Goal: Task Accomplishment & Management: Manage account settings

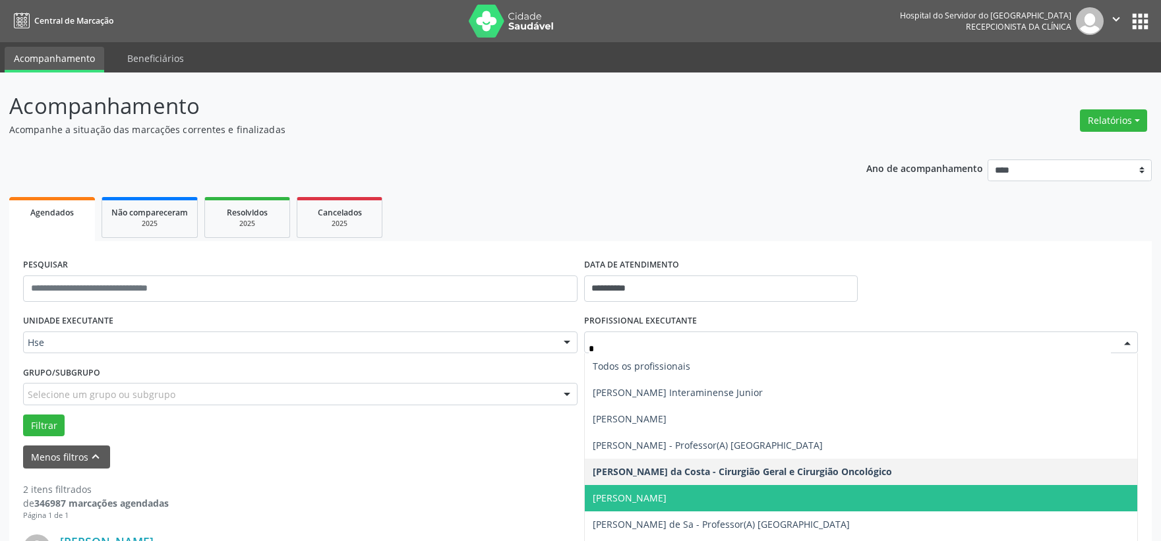
scroll to position [185, 0]
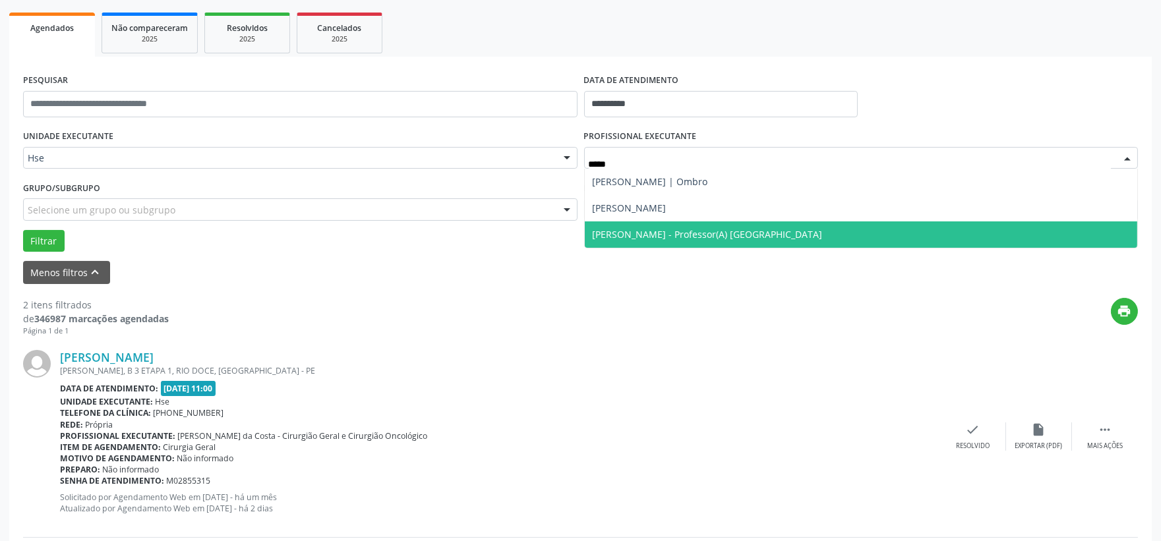
type input "******"
click at [664, 231] on span "[PERSON_NAME] - Professor(A) [GEOGRAPHIC_DATA]" at bounding box center [708, 234] width 230 height 13
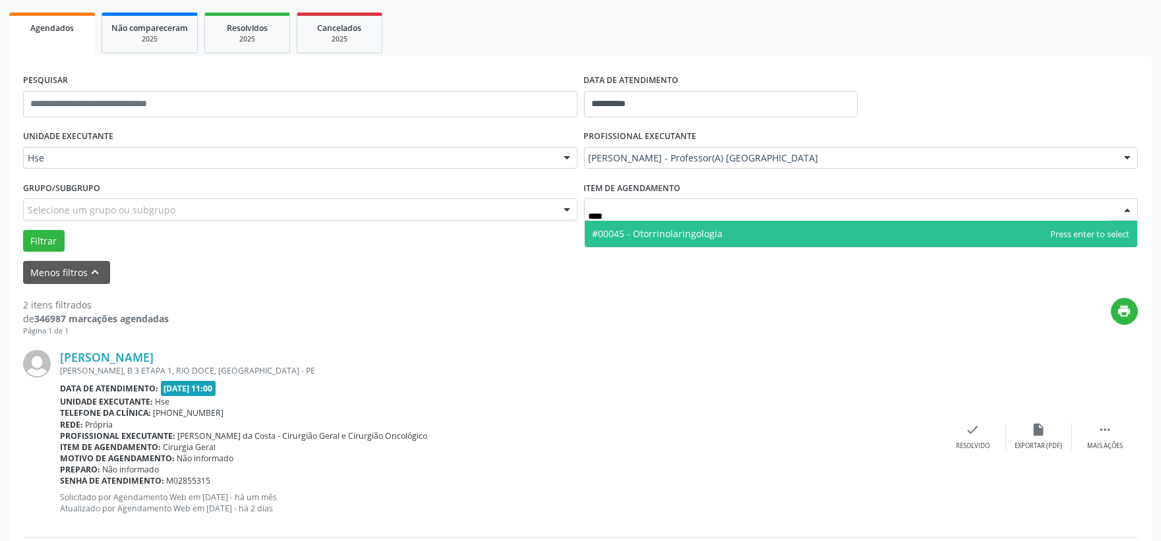
type input "*****"
click at [647, 234] on span "#00045 - Otorrinolaringologia" at bounding box center [658, 233] width 131 height 13
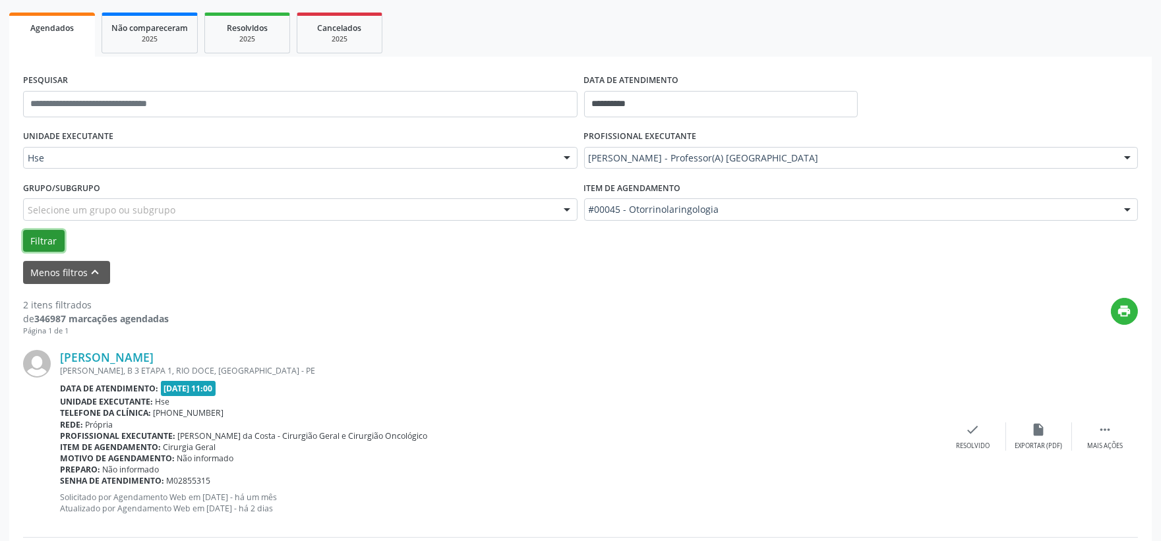
click at [48, 247] on button "Filtrar" at bounding box center [44, 241] width 42 height 22
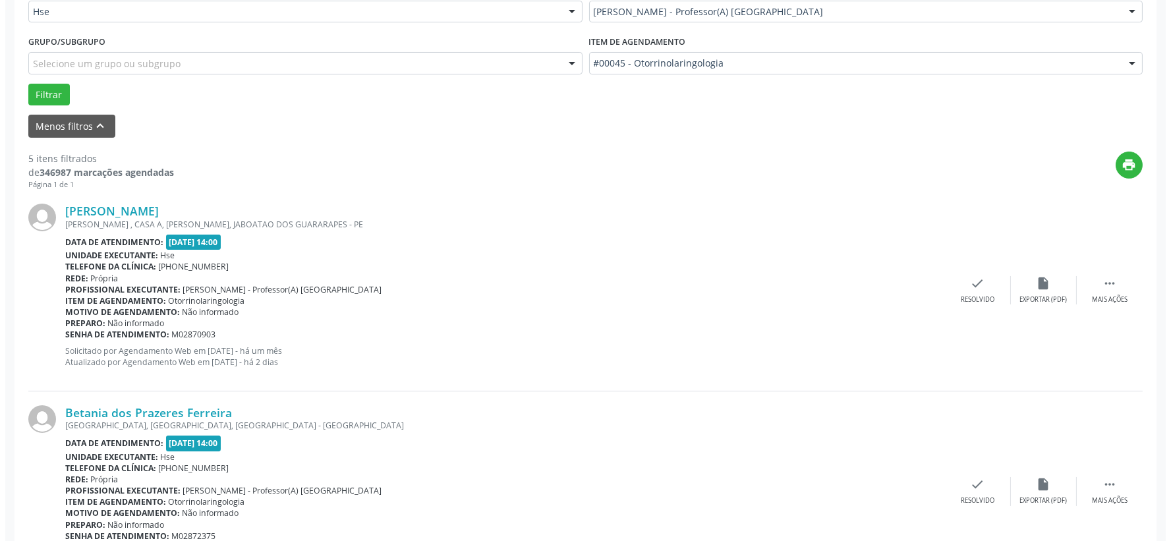
scroll to position [404, 0]
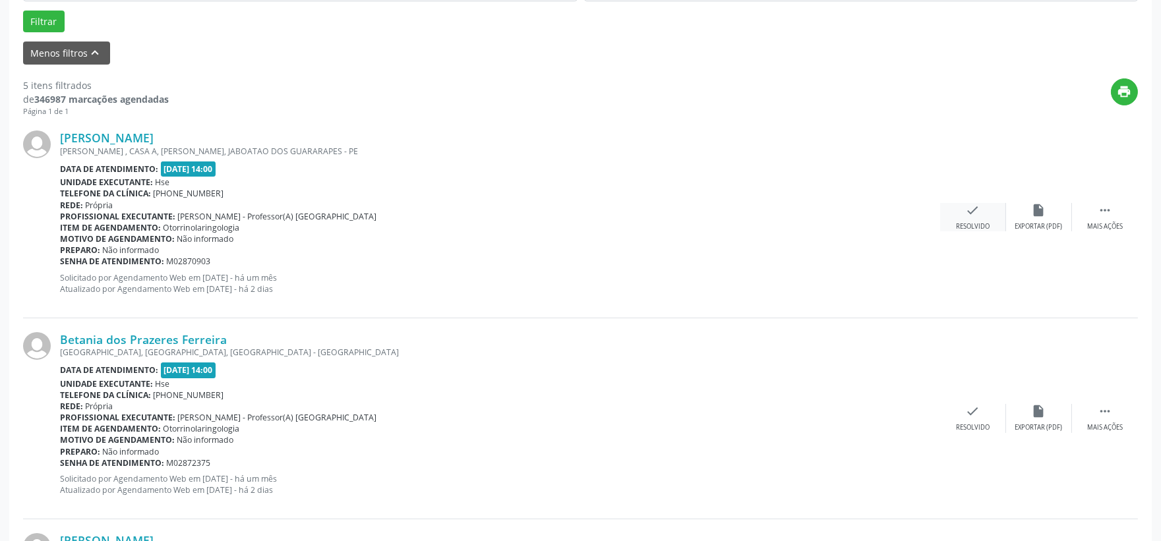
click at [978, 218] on div "check Resolvido" at bounding box center [973, 217] width 66 height 28
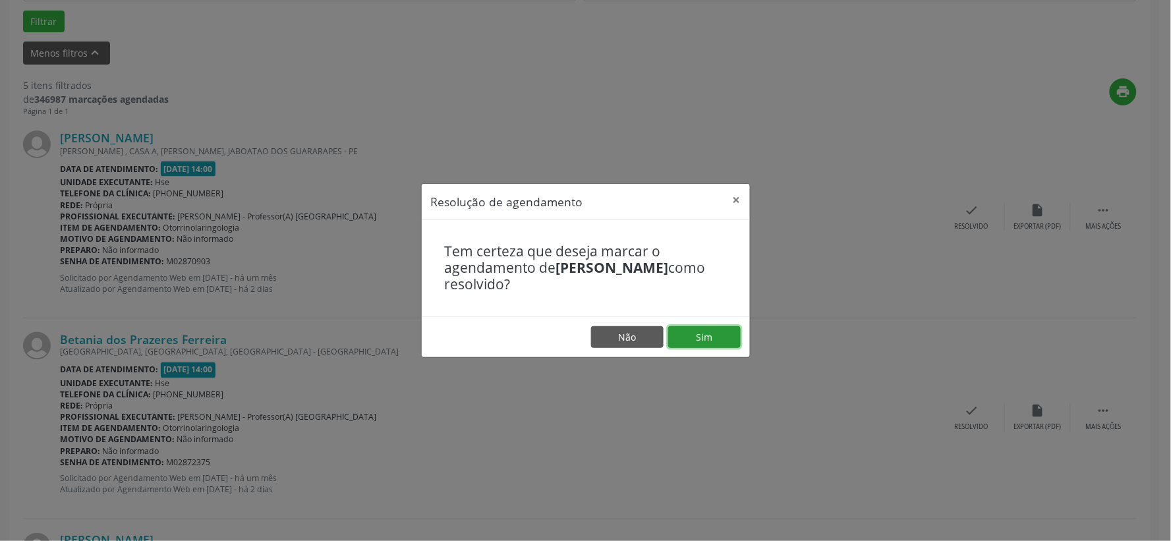
click at [732, 328] on button "Sim" at bounding box center [704, 337] width 73 height 22
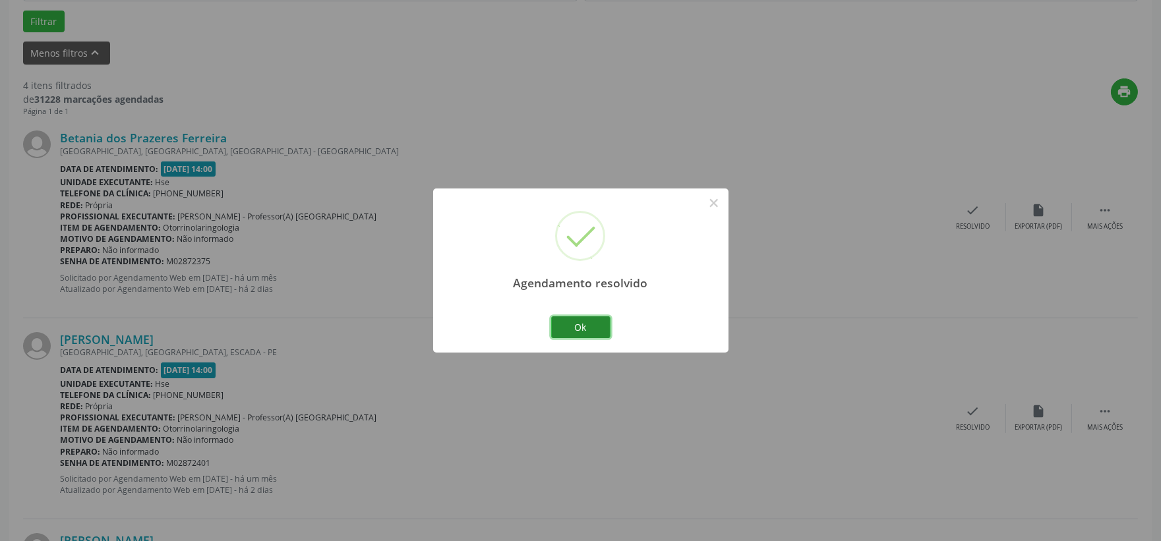
click at [577, 334] on button "Ok" at bounding box center [580, 327] width 59 height 22
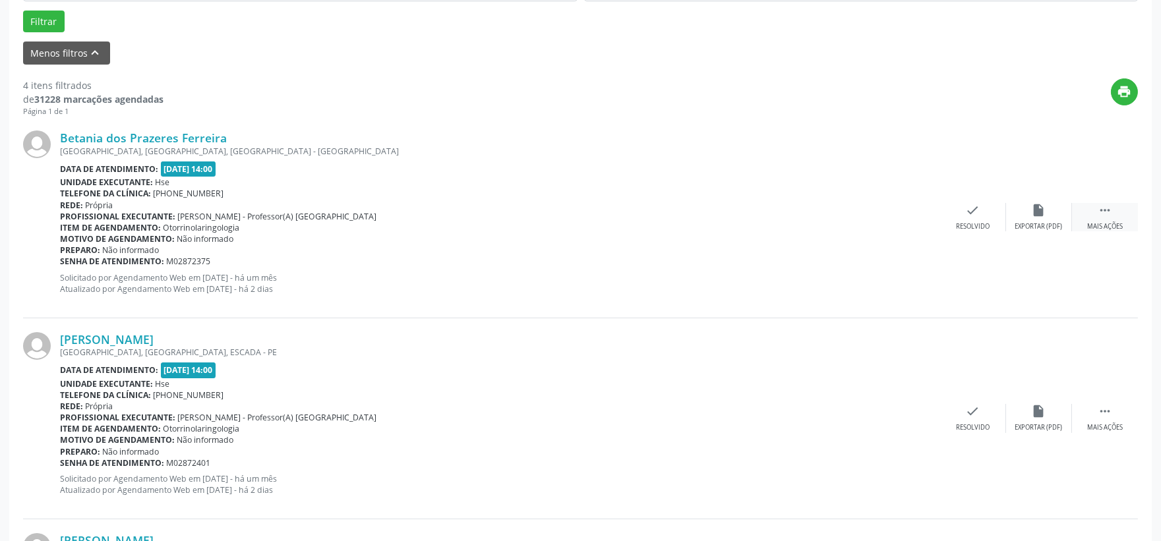
click at [1097, 222] on div "Mais ações" at bounding box center [1105, 226] width 36 height 9
click at [1042, 222] on div "Não compareceu" at bounding box center [1038, 226] width 56 height 9
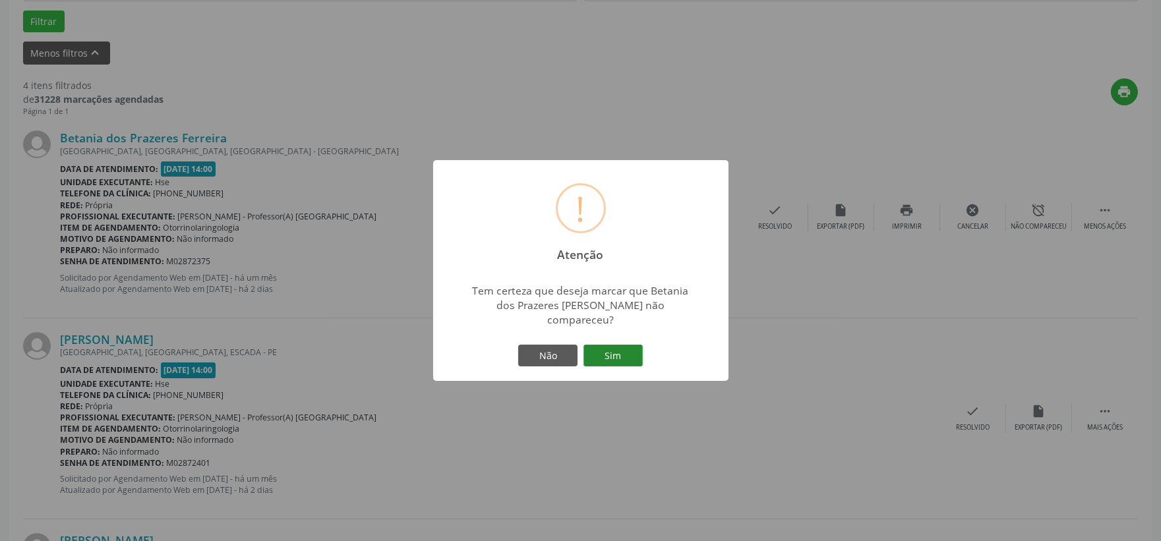
click at [627, 345] on button "Sim" at bounding box center [612, 356] width 59 height 22
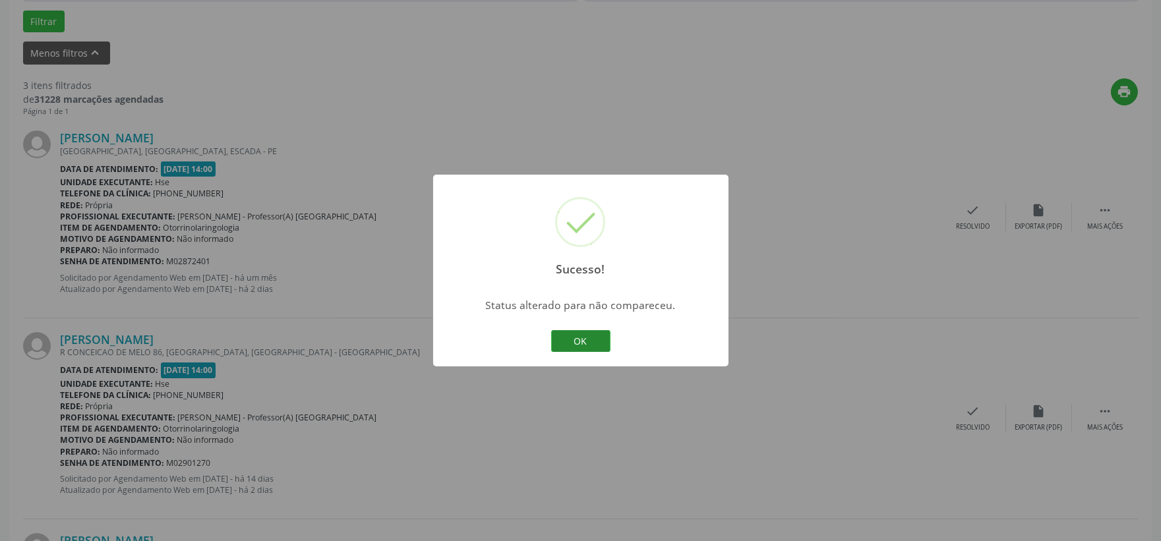
click at [597, 345] on button "OK" at bounding box center [580, 341] width 59 height 22
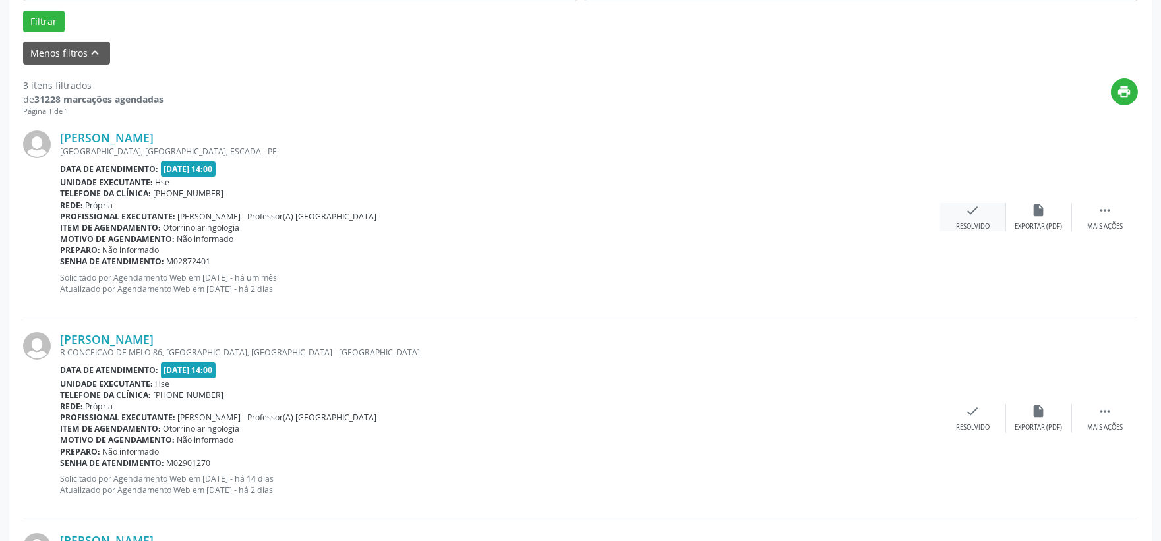
click at [968, 214] on icon "check" at bounding box center [973, 210] width 15 height 15
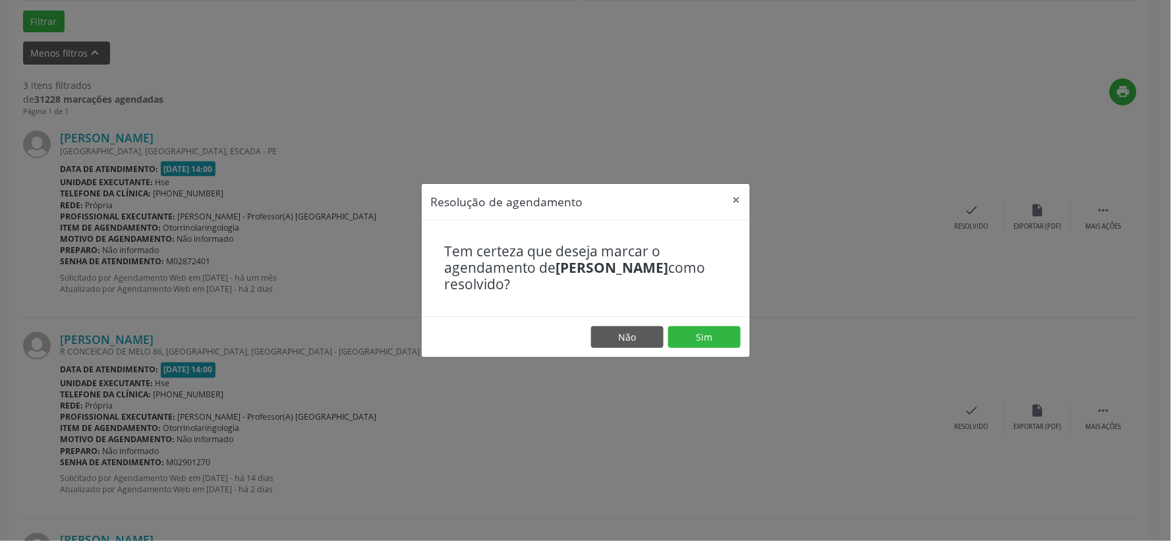
click at [724, 324] on footer "Não Sim" at bounding box center [586, 337] width 328 height 42
click at [729, 328] on button "Sim" at bounding box center [704, 337] width 73 height 22
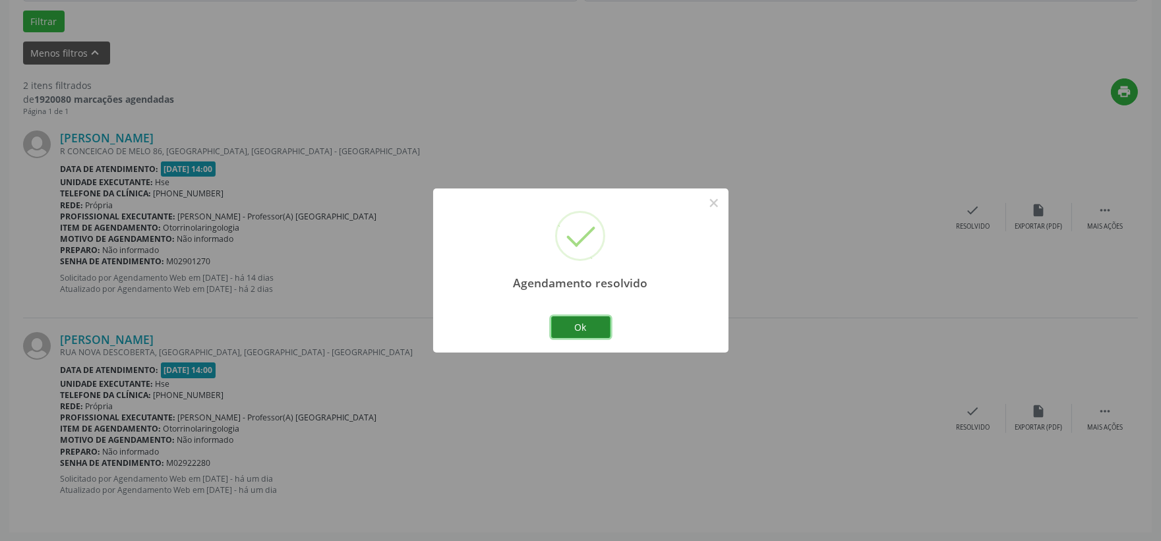
click at [602, 324] on button "Ok" at bounding box center [580, 327] width 59 height 22
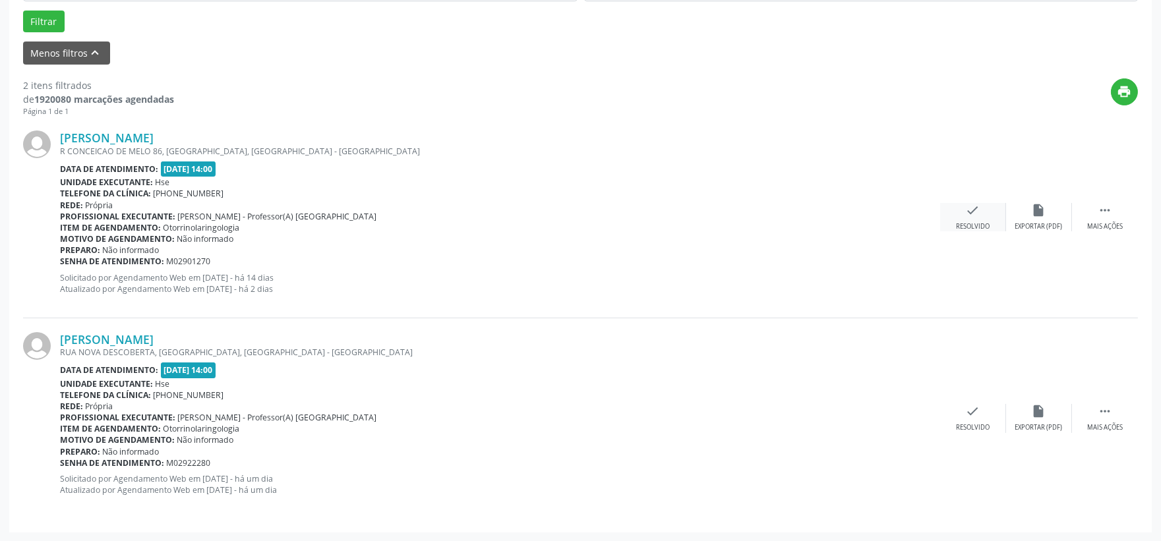
click at [973, 212] on icon "check" at bounding box center [973, 210] width 15 height 15
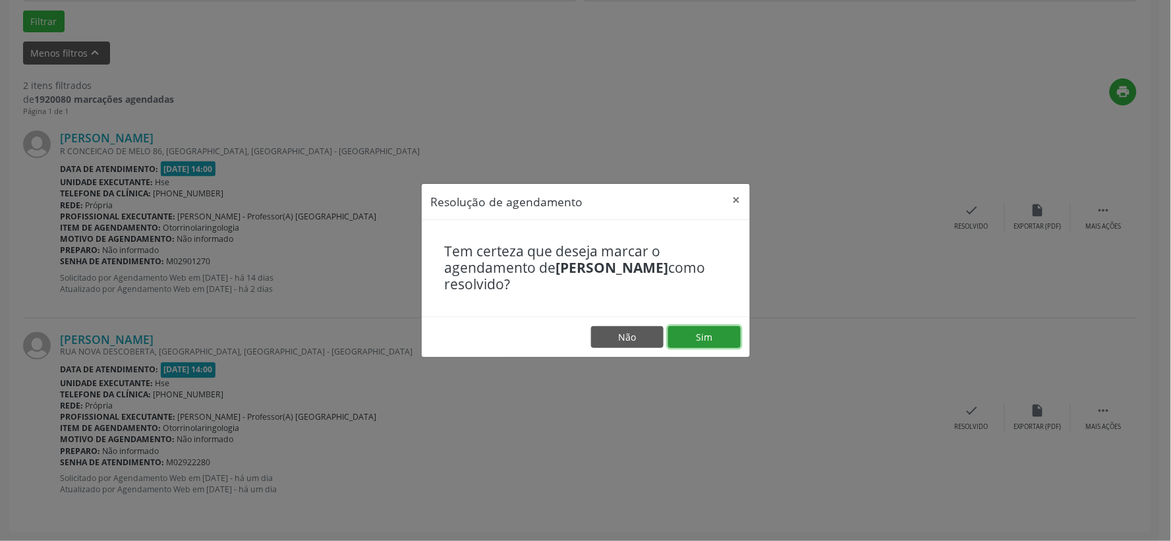
click at [736, 330] on button "Sim" at bounding box center [704, 337] width 73 height 22
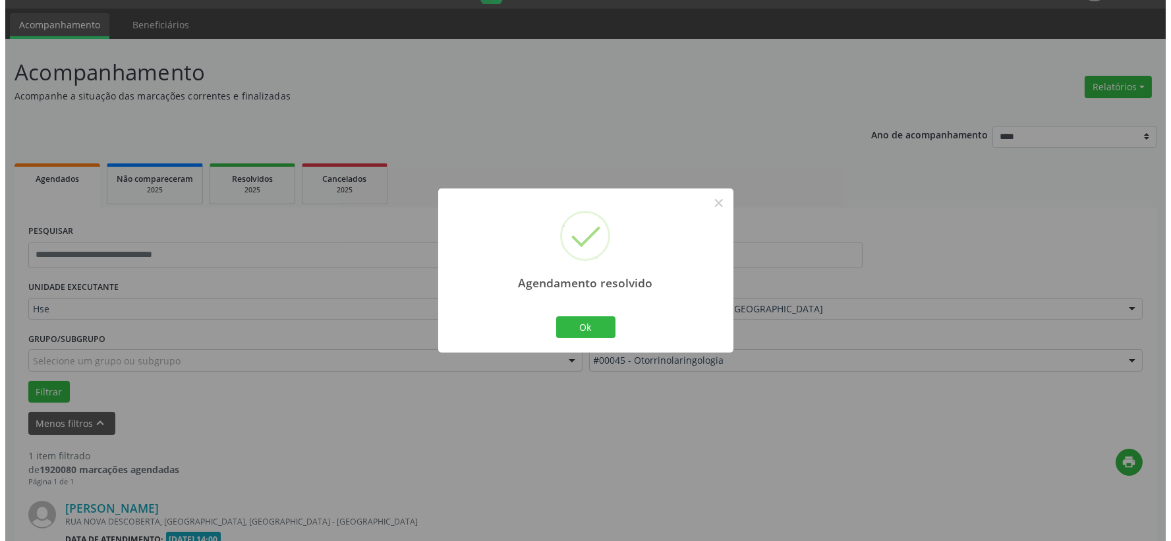
scroll to position [202, 0]
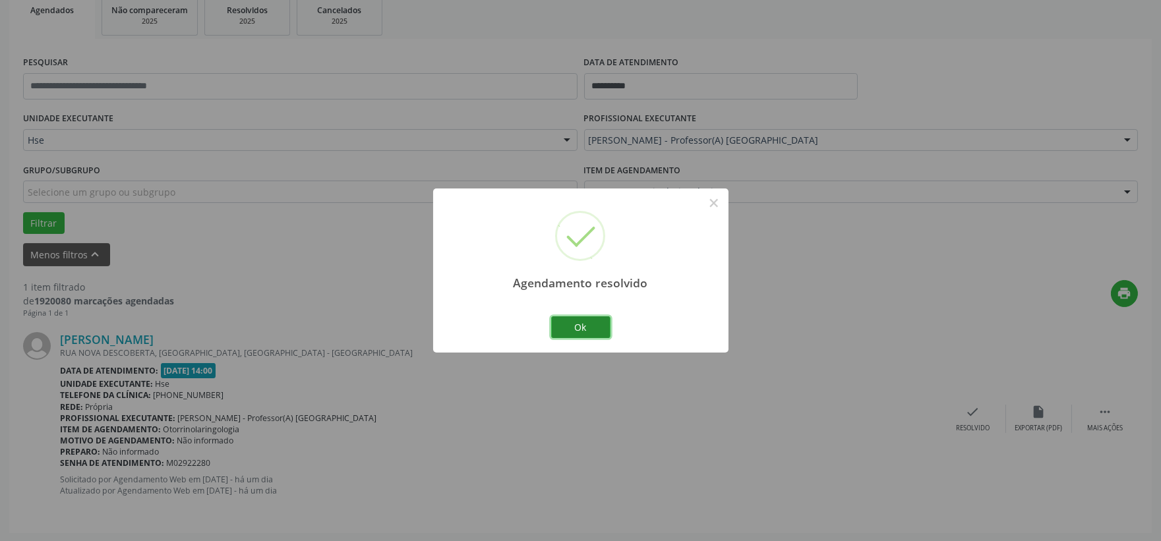
click at [607, 330] on button "Ok" at bounding box center [580, 327] width 59 height 22
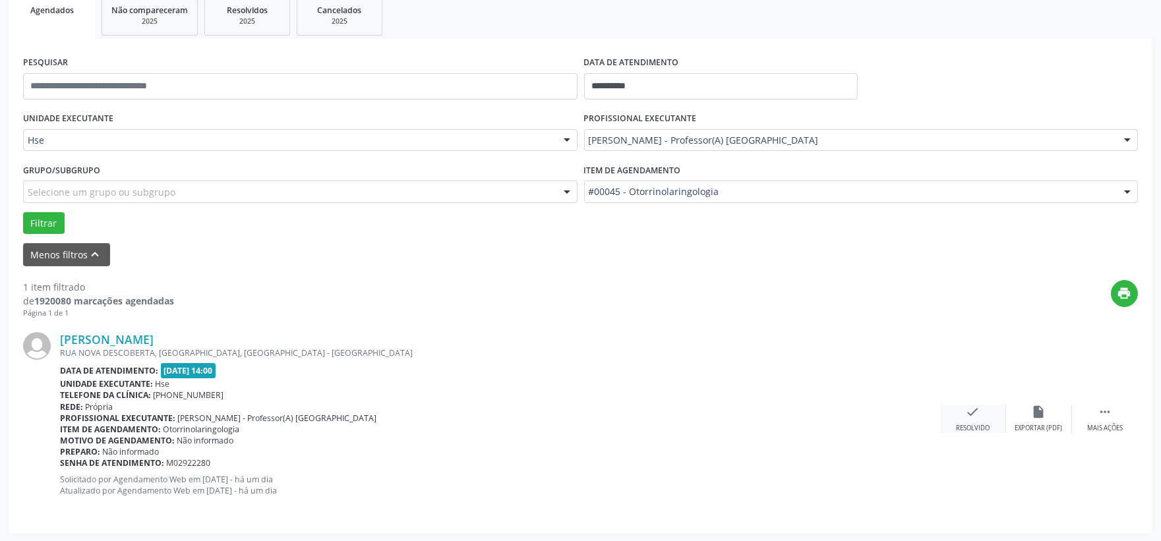
click at [979, 407] on icon "check" at bounding box center [973, 412] width 15 height 15
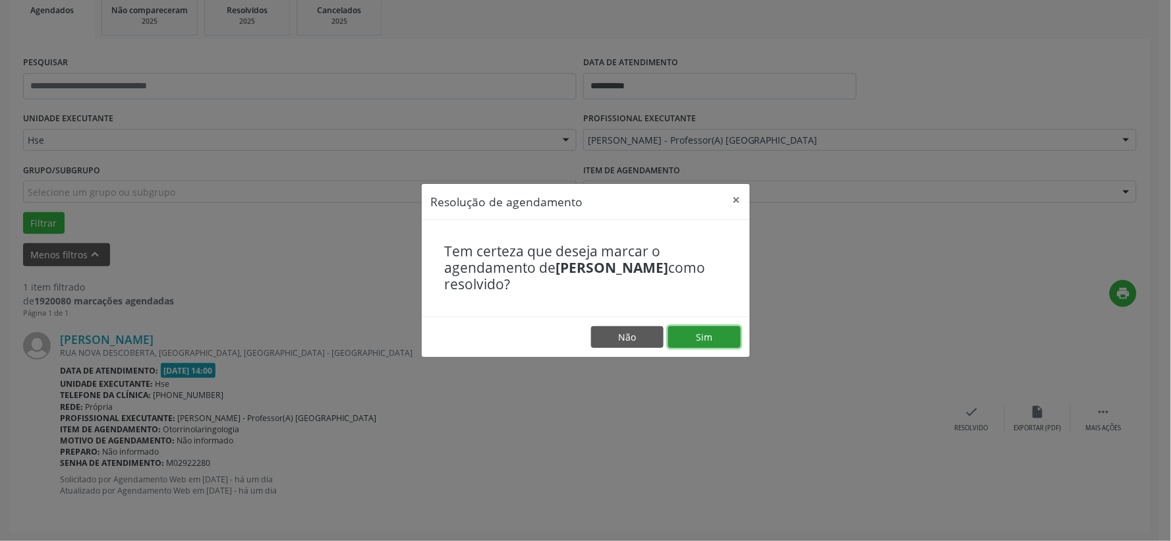
click at [707, 335] on button "Sim" at bounding box center [704, 337] width 73 height 22
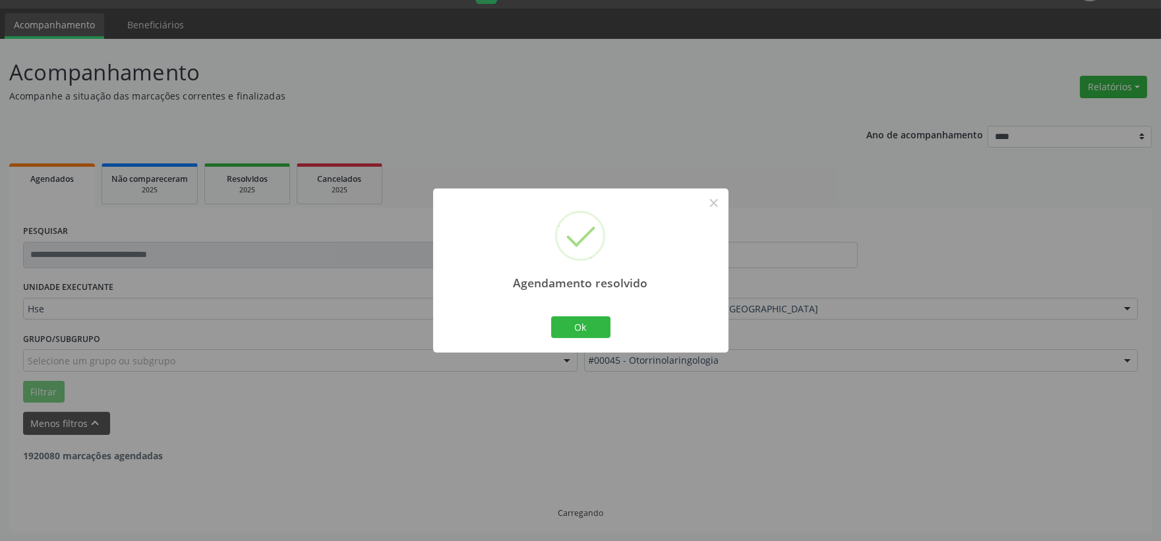
scroll to position [0, 0]
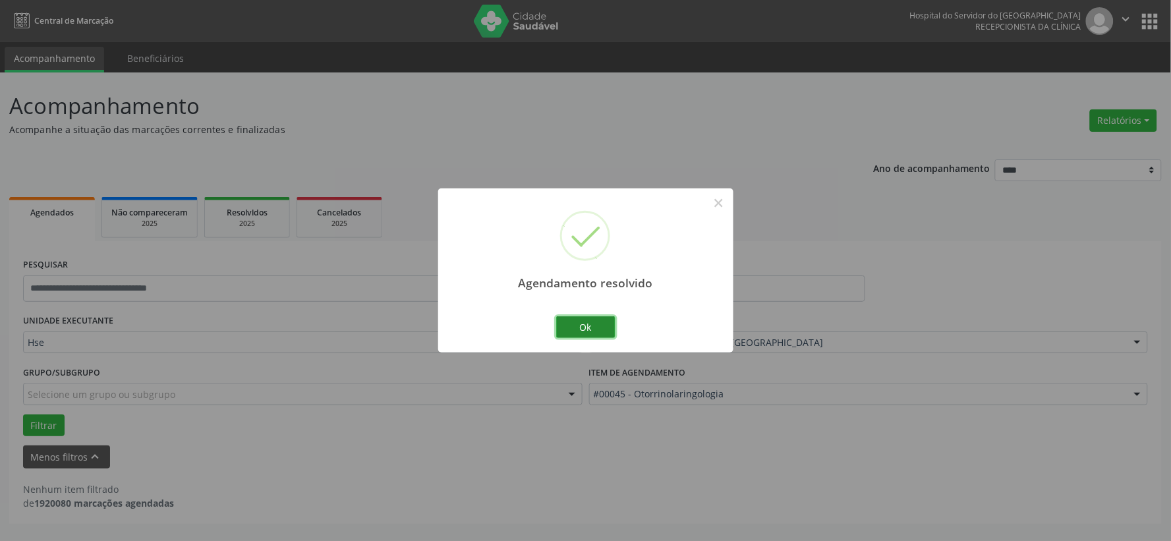
click at [600, 330] on button "Ok" at bounding box center [585, 327] width 59 height 22
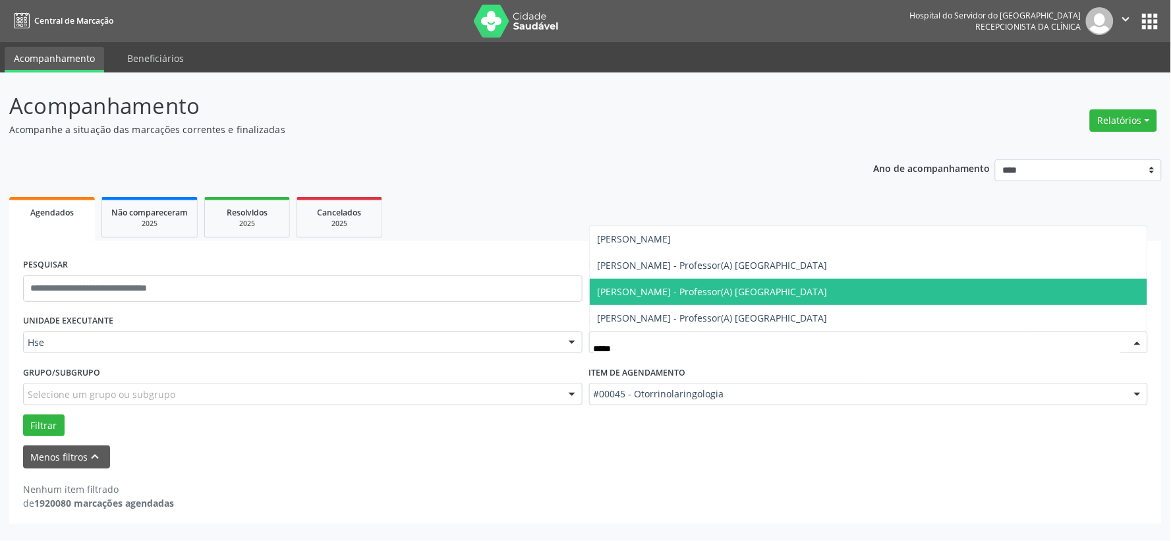
click at [682, 299] on span "[PERSON_NAME] - Professor(A) [GEOGRAPHIC_DATA]" at bounding box center [869, 292] width 558 height 26
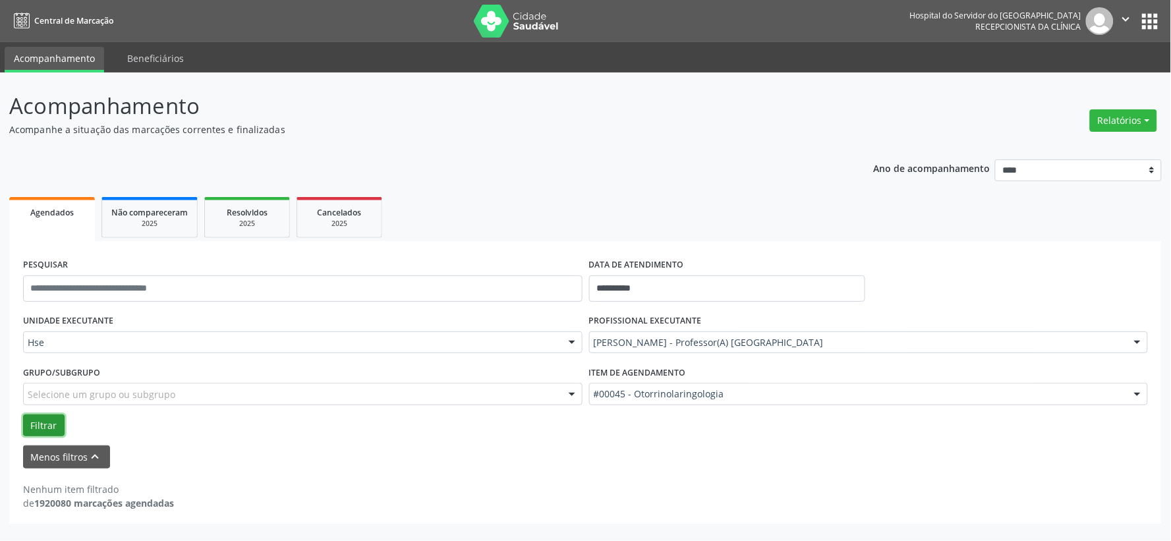
click at [51, 429] on button "Filtrar" at bounding box center [44, 426] width 42 height 22
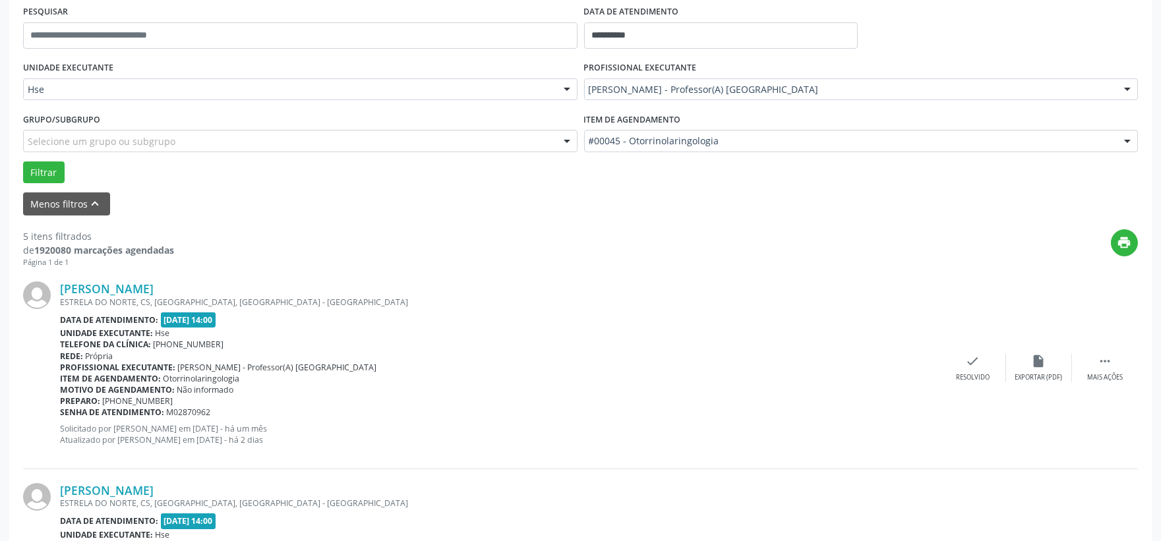
scroll to position [399, 0]
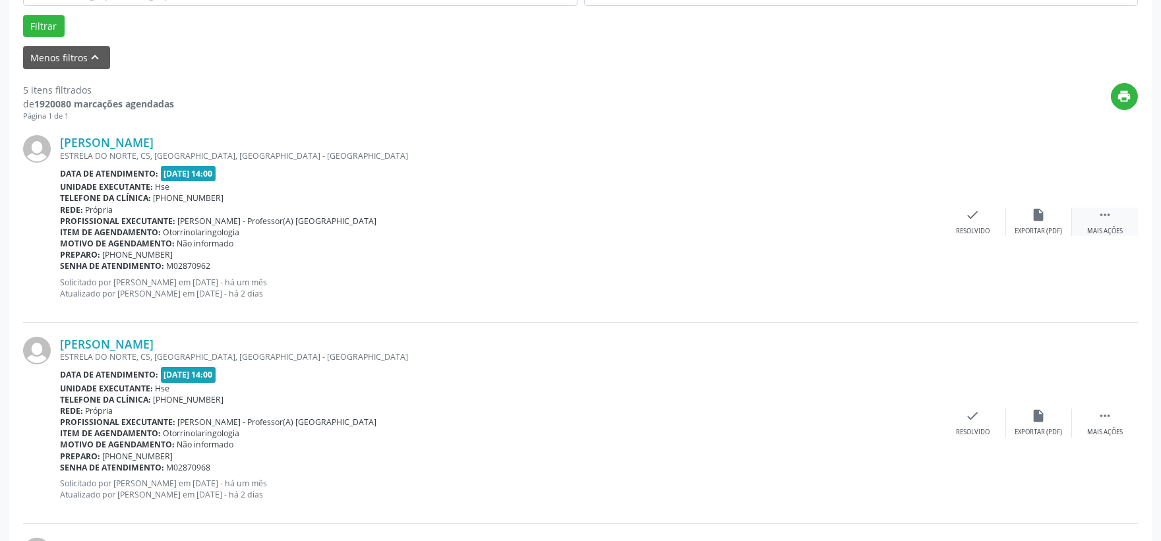
click at [1121, 224] on div " Mais ações" at bounding box center [1105, 222] width 66 height 28
click at [1053, 228] on div "Não compareceu" at bounding box center [1038, 231] width 56 height 9
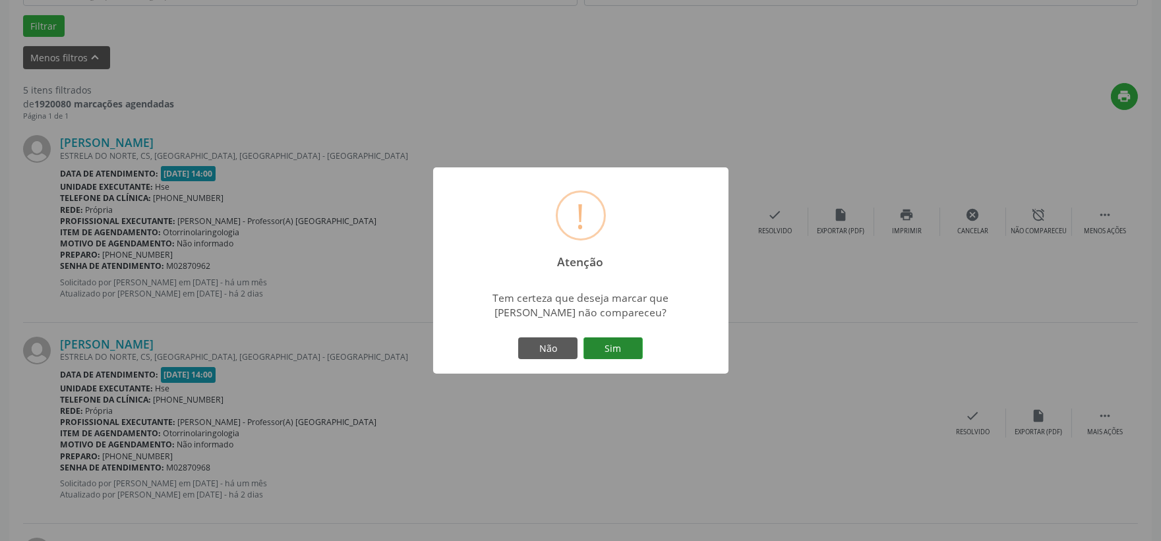
click at [624, 341] on button "Sim" at bounding box center [612, 348] width 59 height 22
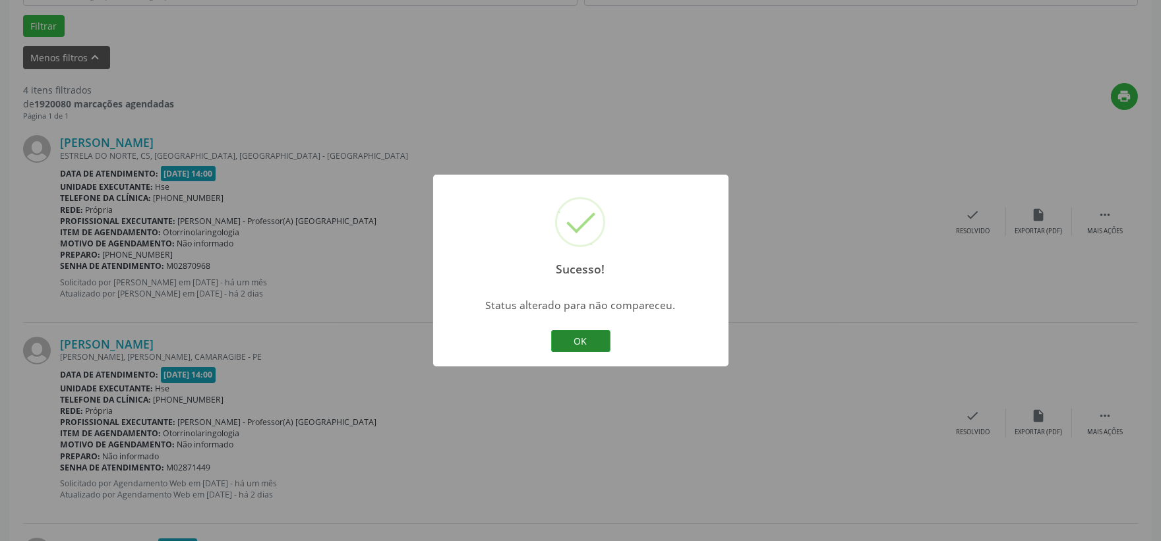
click at [587, 337] on button "OK" at bounding box center [580, 341] width 59 height 22
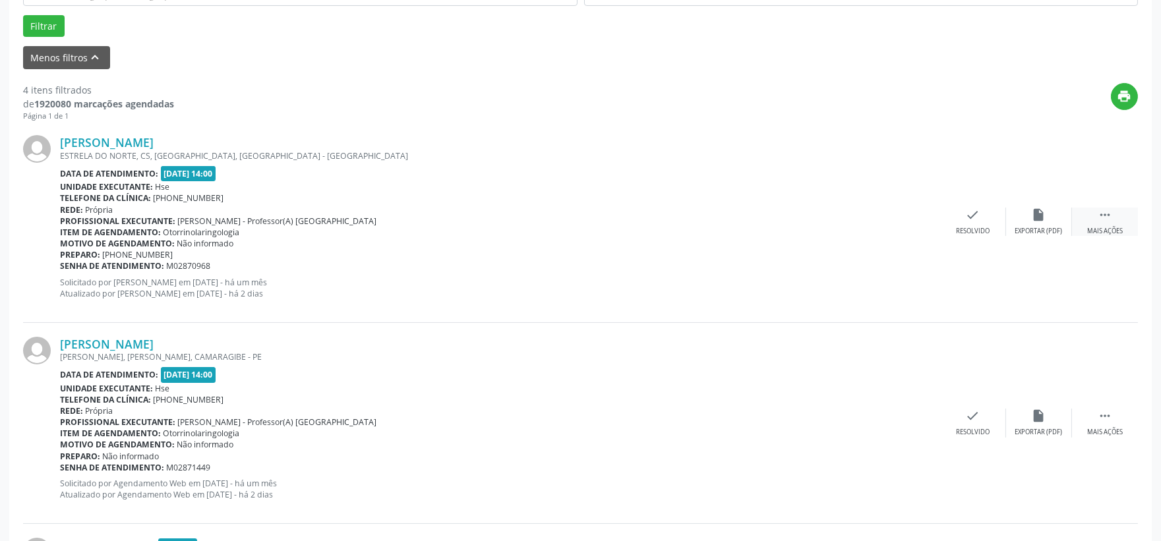
click at [1098, 222] on div " Mais ações" at bounding box center [1105, 222] width 66 height 28
click at [1044, 227] on div "Não compareceu" at bounding box center [1038, 231] width 56 height 9
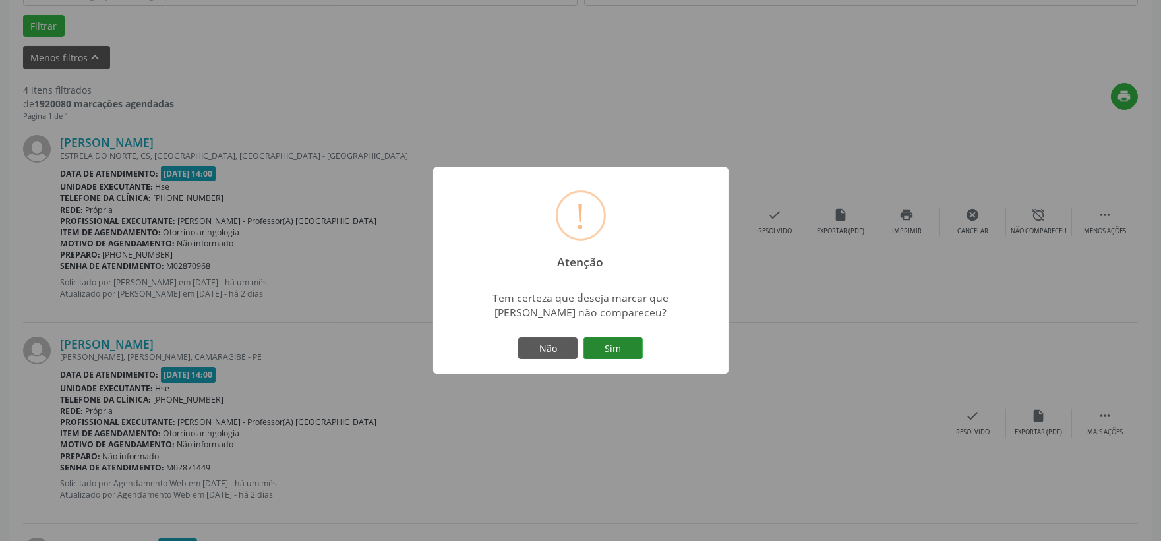
click at [627, 349] on button "Sim" at bounding box center [612, 348] width 59 height 22
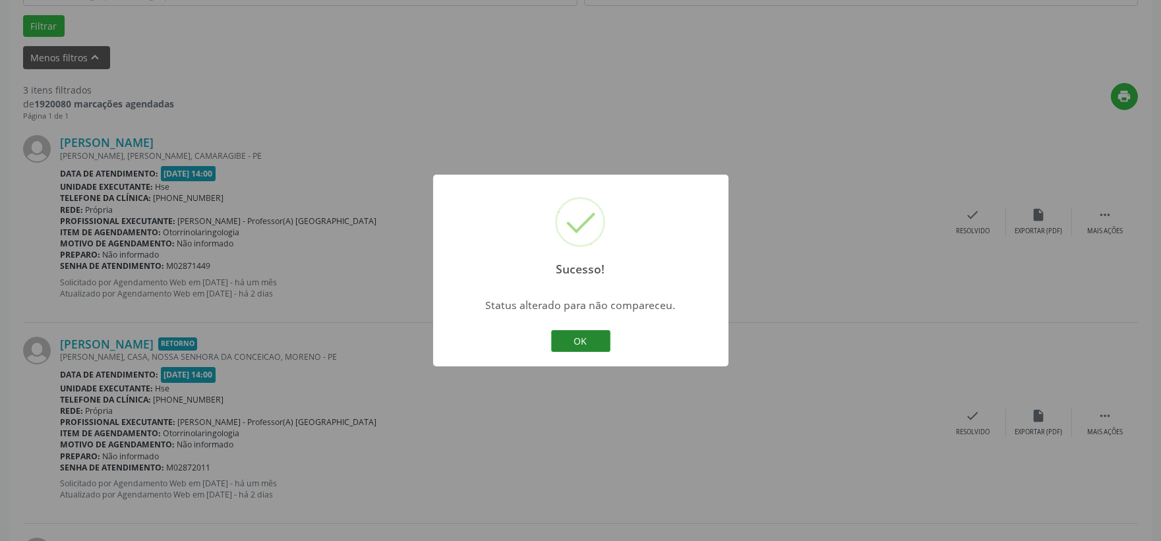
click at [595, 346] on button "OK" at bounding box center [580, 341] width 59 height 22
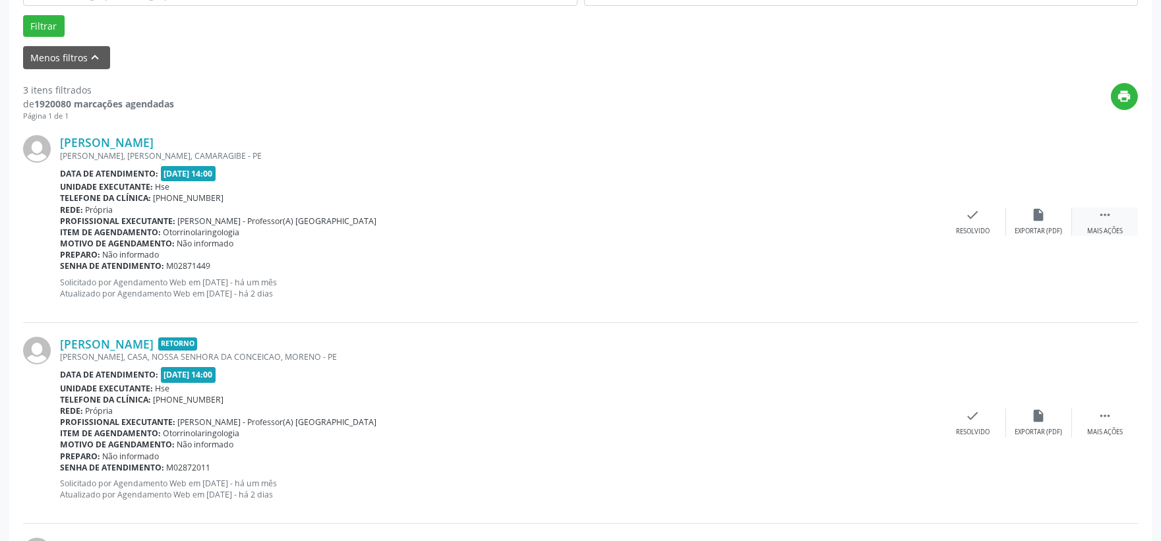
click at [1097, 227] on div "Mais ações" at bounding box center [1105, 231] width 36 height 9
click at [1055, 224] on div "alarm_off Não compareceu" at bounding box center [1039, 222] width 66 height 28
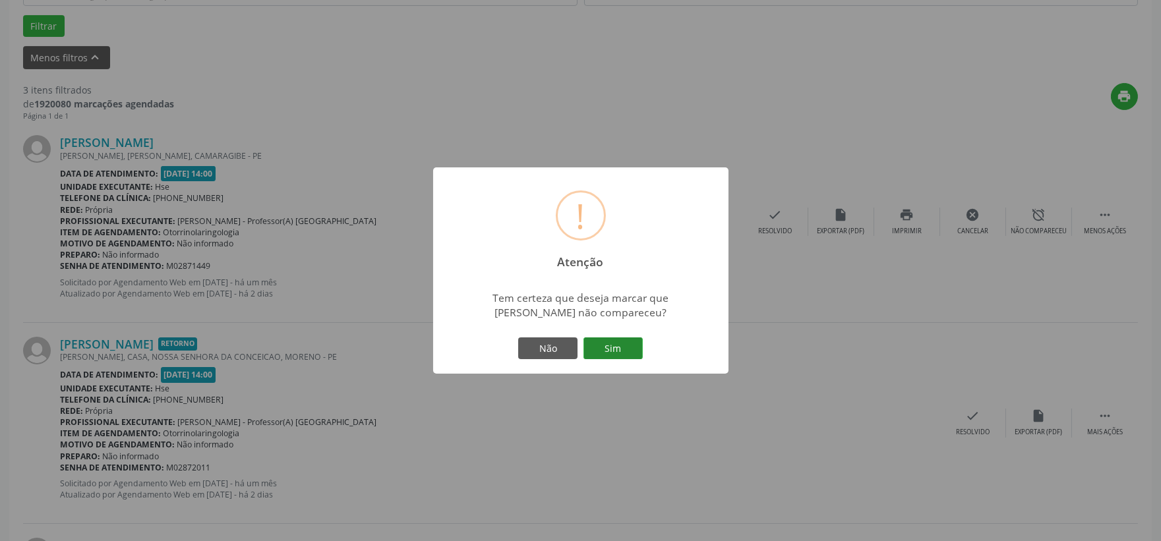
click at [633, 345] on button "Sim" at bounding box center [612, 348] width 59 height 22
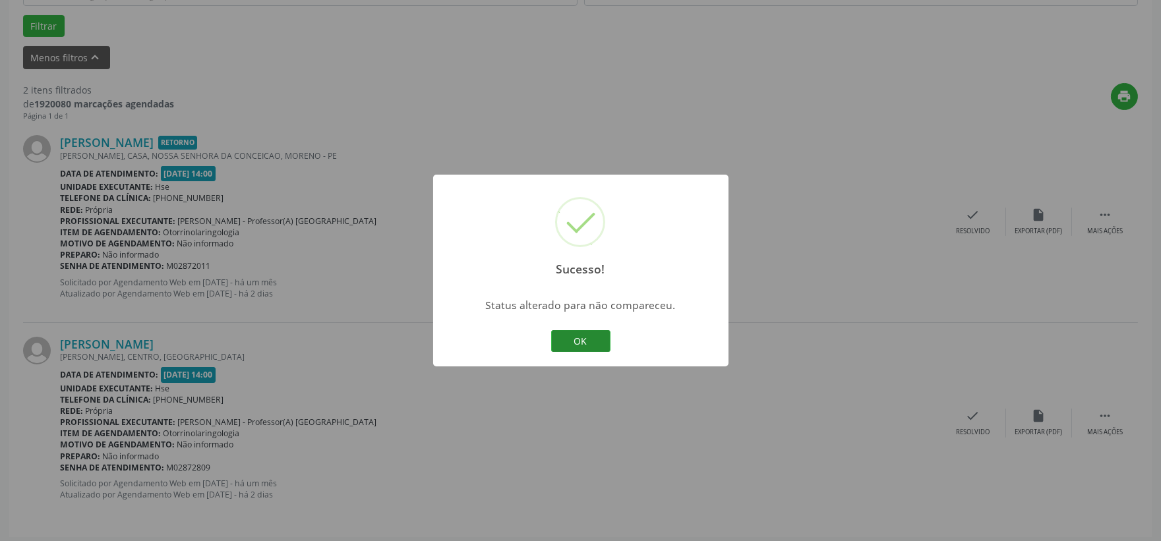
click at [594, 339] on button "OK" at bounding box center [580, 341] width 59 height 22
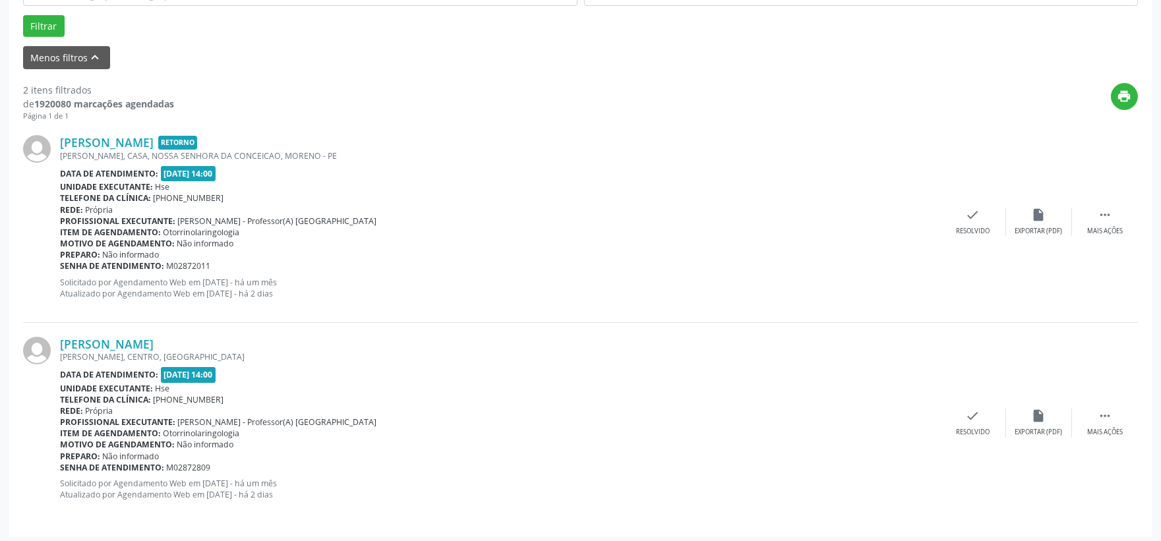
click at [985, 239] on div "[PERSON_NAME] Retorno [PERSON_NAME], CASA, [GEOGRAPHIC_DATA], MORENO - PE Data …" at bounding box center [580, 221] width 1115 height 201
click at [972, 227] on div "Resolvido" at bounding box center [973, 231] width 34 height 9
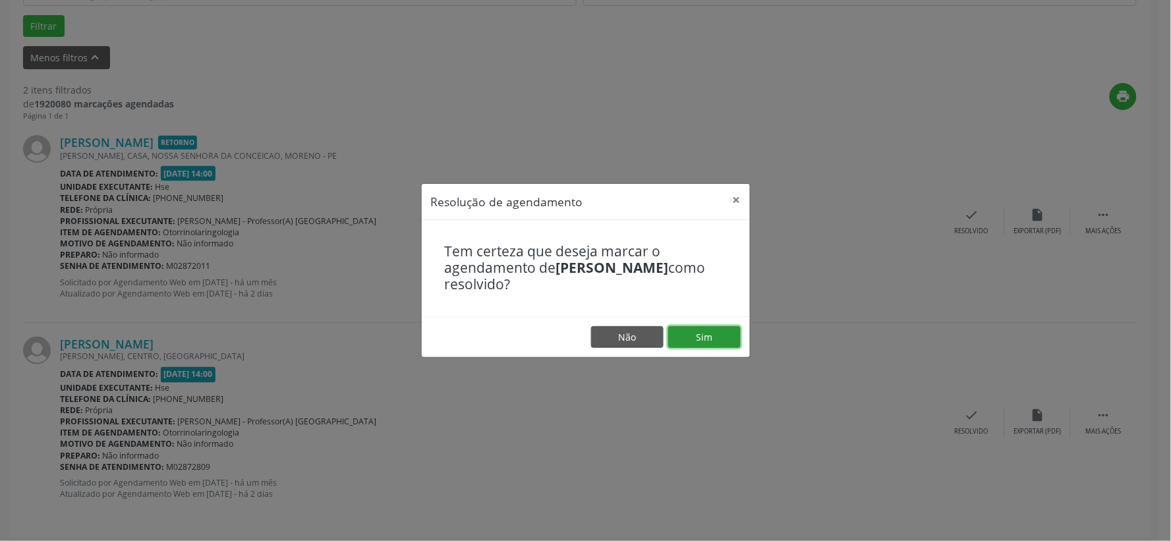
click at [693, 344] on button "Sim" at bounding box center [704, 337] width 73 height 22
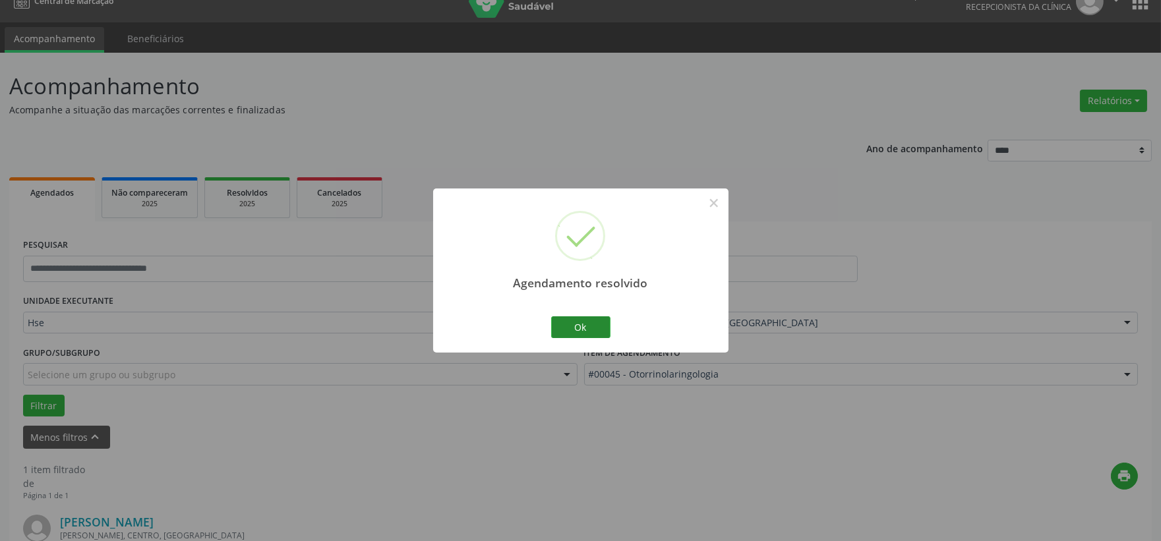
scroll to position [202, 0]
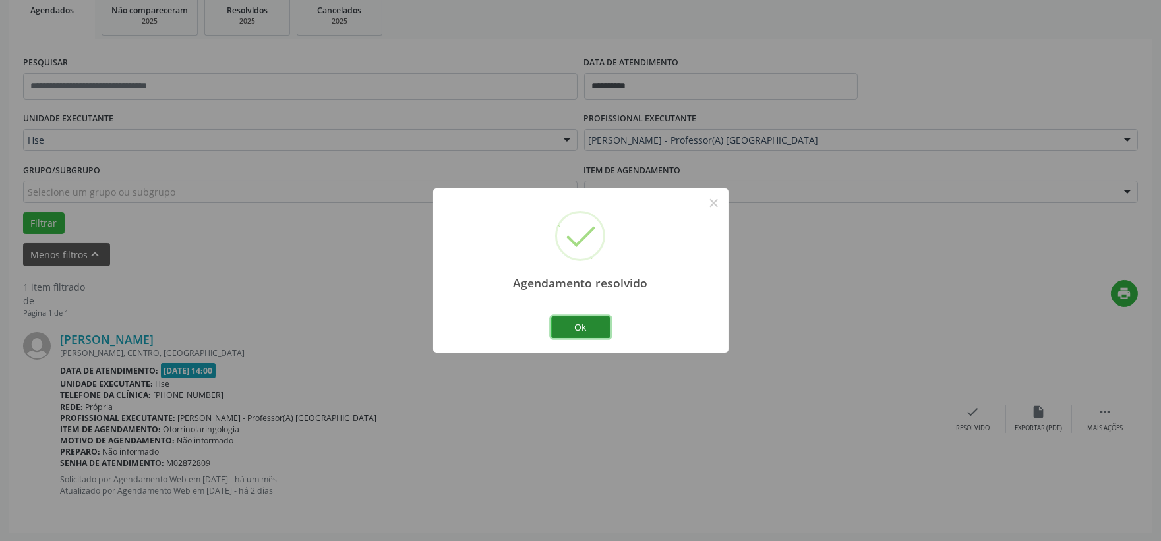
click at [582, 331] on button "Ok" at bounding box center [580, 327] width 59 height 22
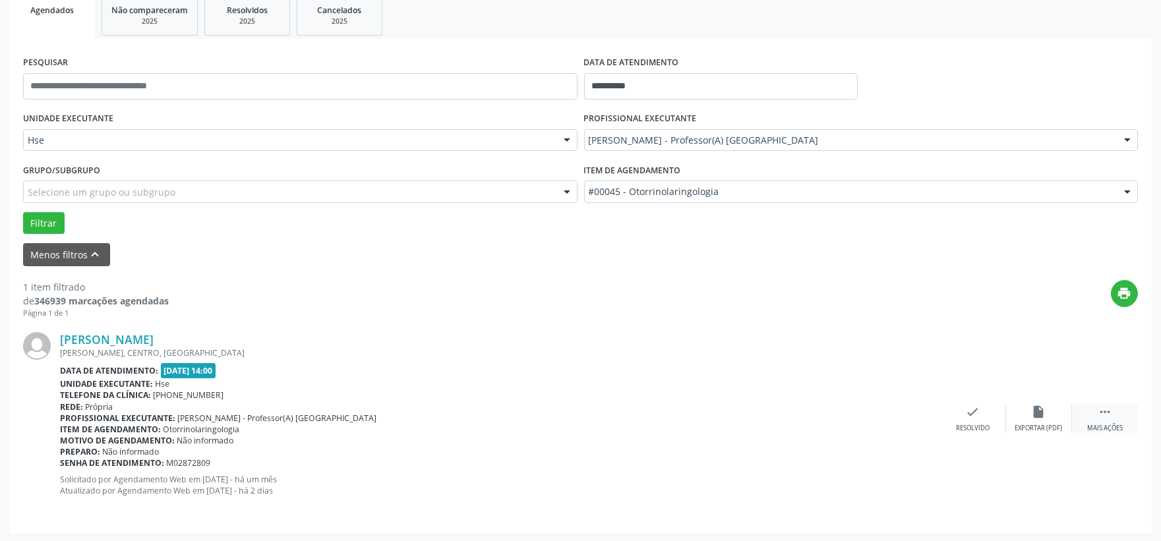
click at [1116, 417] on div " Mais ações" at bounding box center [1105, 419] width 66 height 28
click at [1050, 420] on div "alarm_off Não compareceu" at bounding box center [1039, 419] width 66 height 28
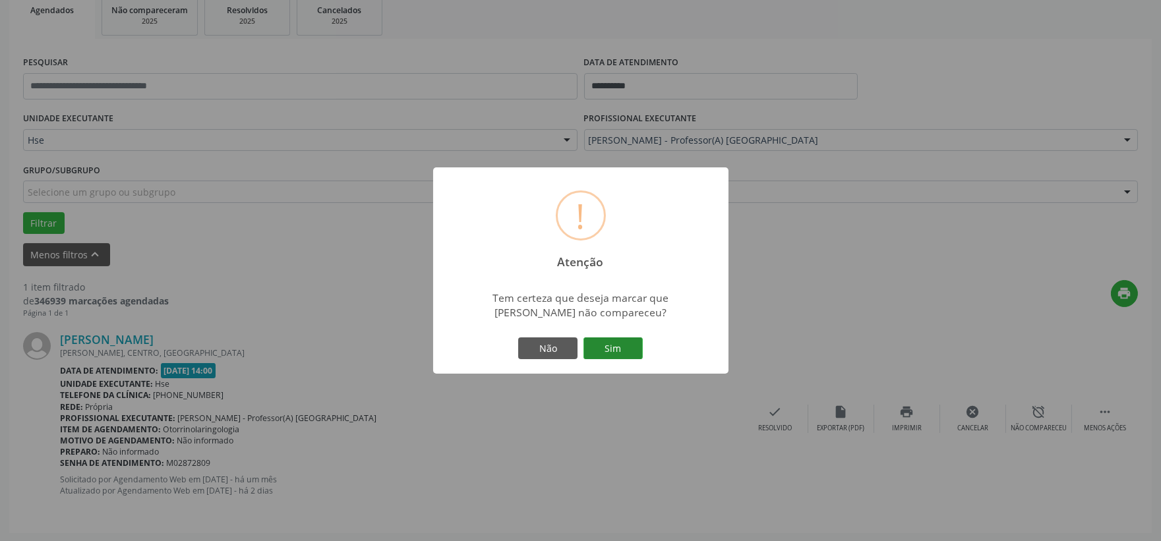
click at [605, 344] on button "Sim" at bounding box center [612, 348] width 59 height 22
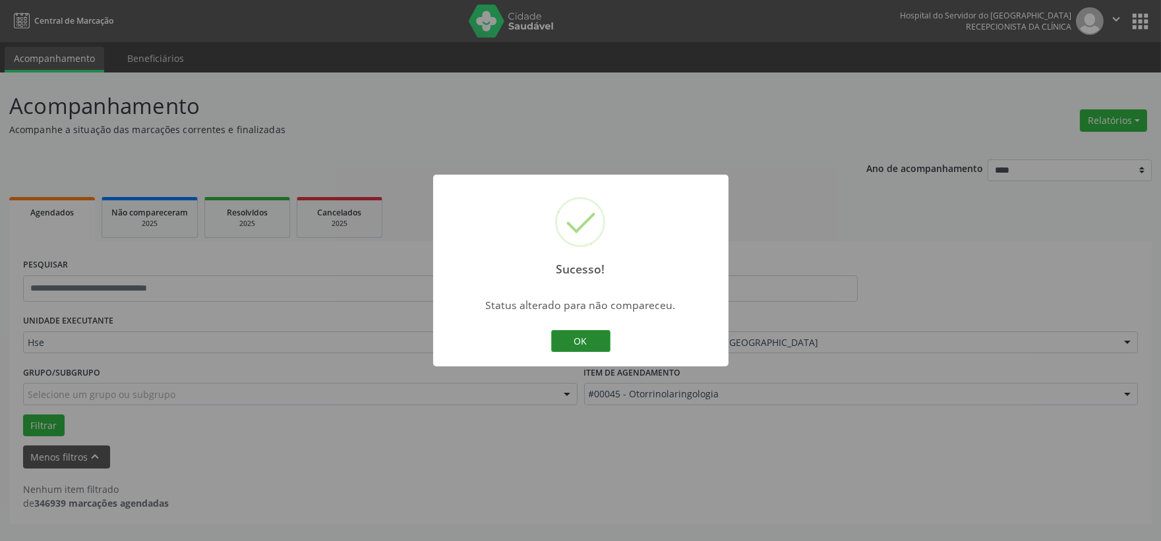
scroll to position [0, 0]
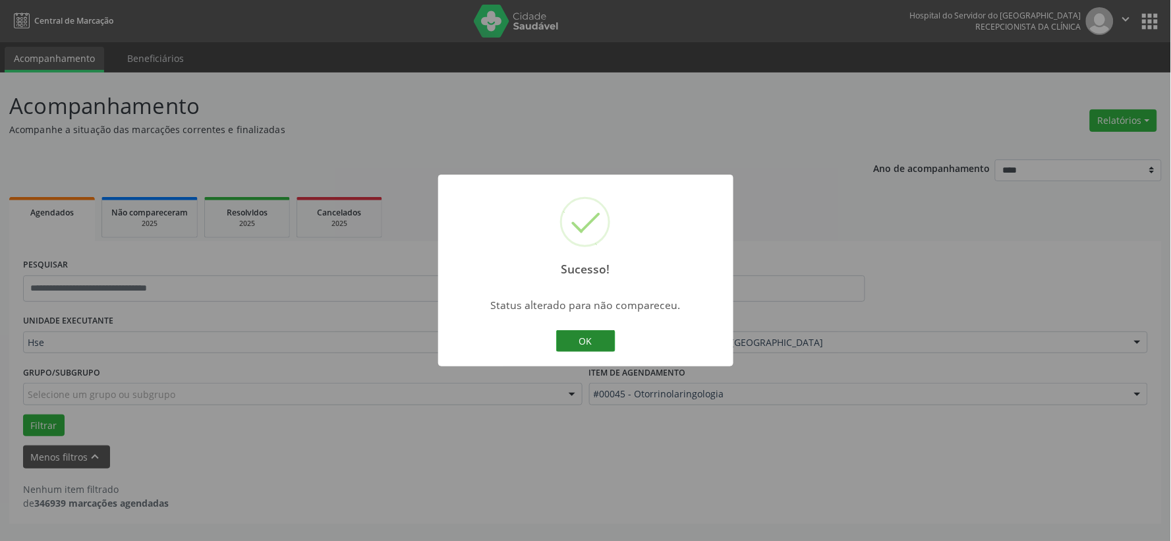
click at [601, 344] on button "OK" at bounding box center [585, 341] width 59 height 22
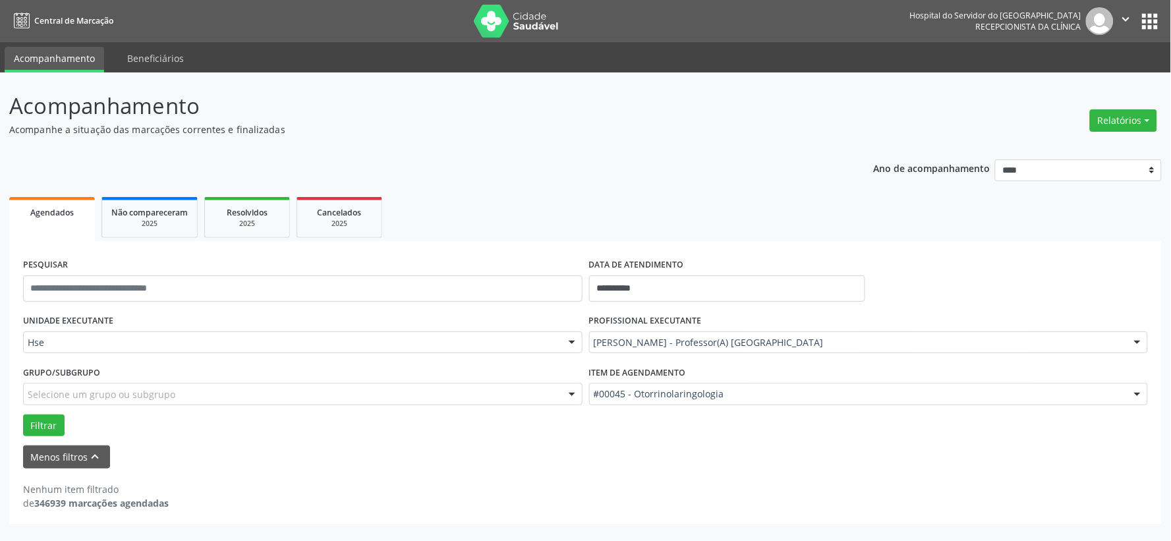
click at [679, 332] on div "[PERSON_NAME] - Professor(A) [GEOGRAPHIC_DATA]" at bounding box center [869, 343] width 560 height 22
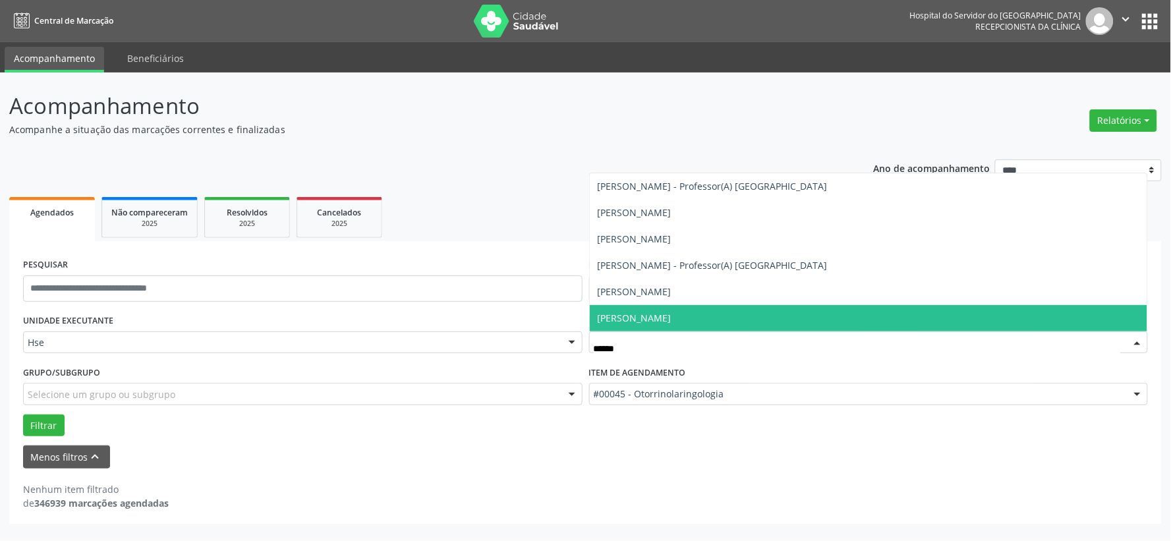
type input "******"
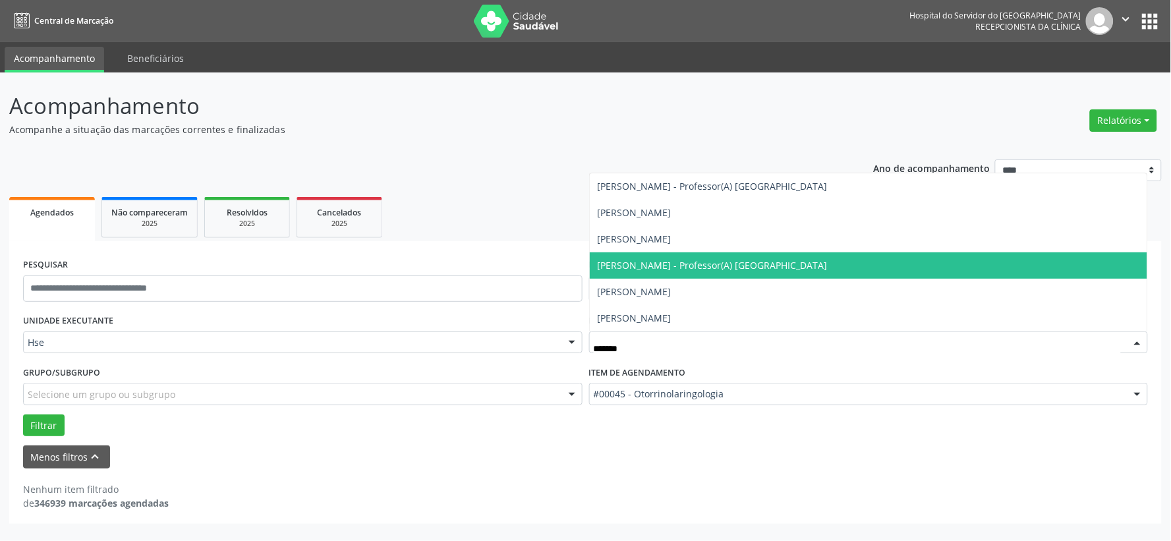
click at [666, 272] on span "[PERSON_NAME] - Professor(A) [GEOGRAPHIC_DATA]" at bounding box center [869, 265] width 558 height 26
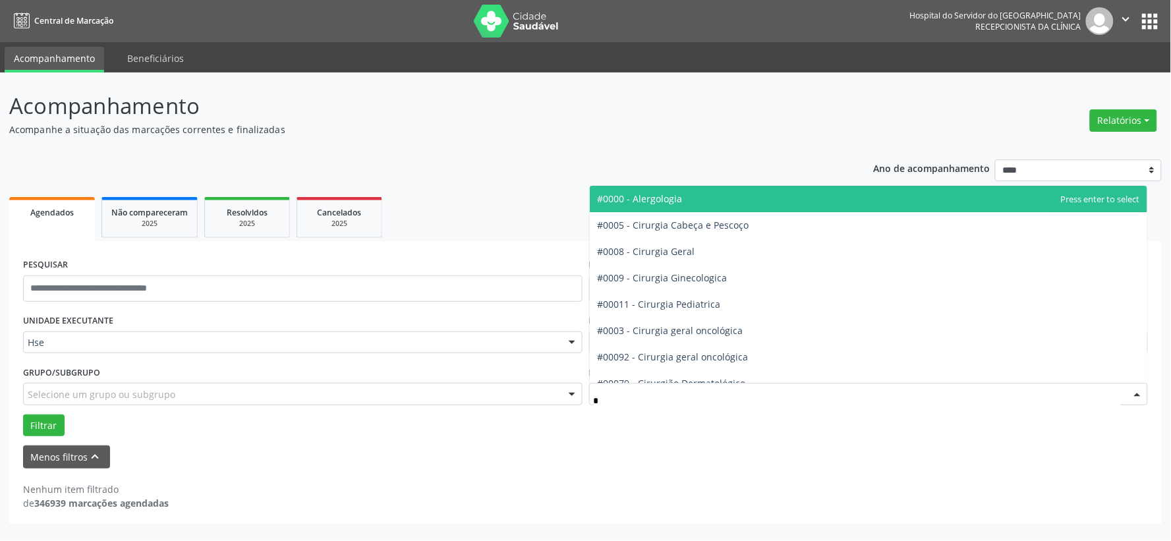
type input "**"
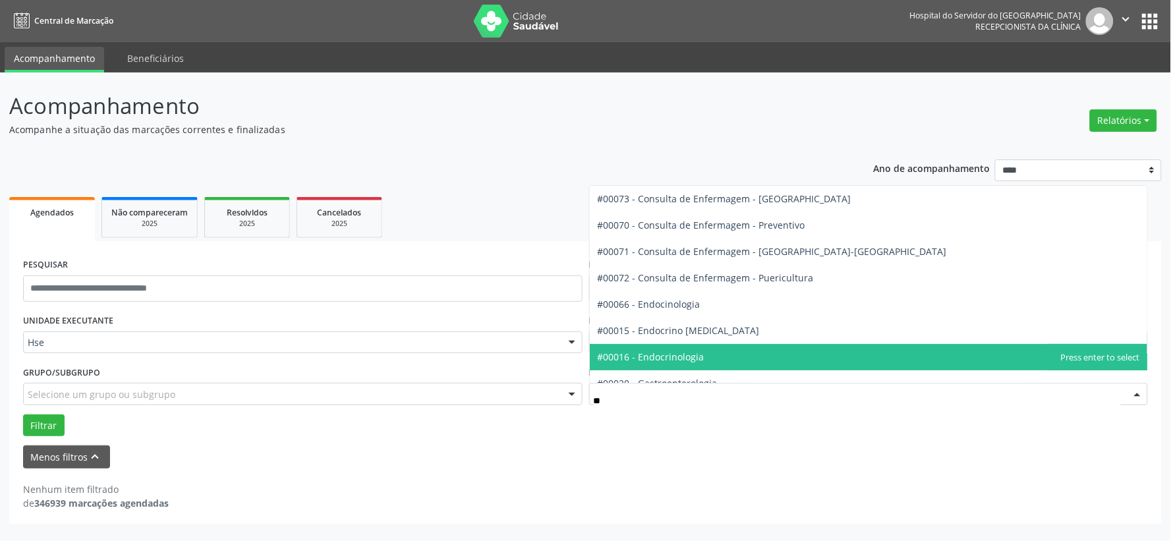
click at [719, 354] on span "#00016 - Endocrinologia" at bounding box center [869, 357] width 558 height 26
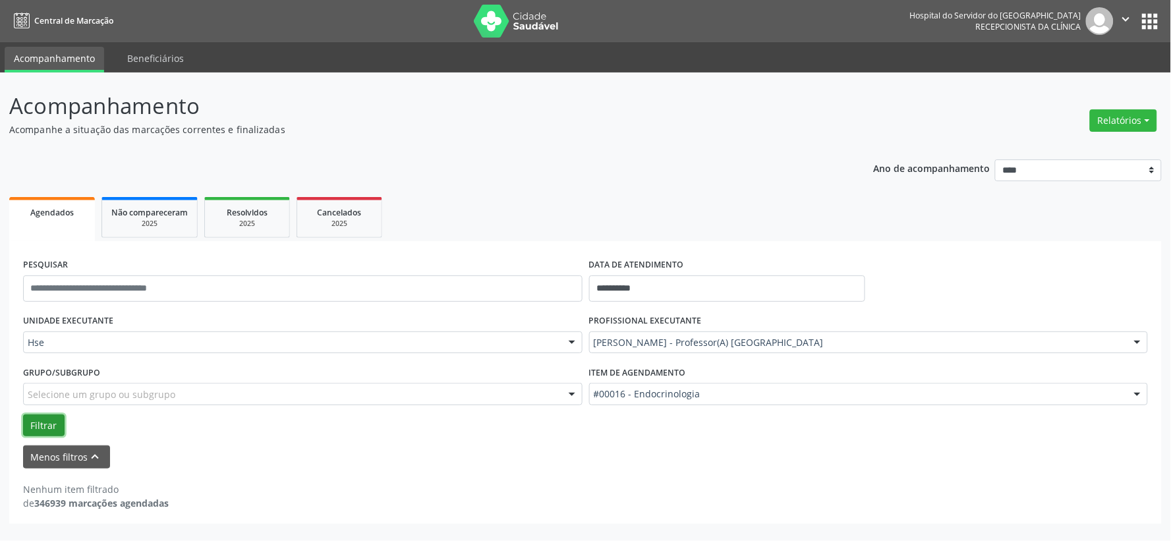
click at [54, 415] on button "Filtrar" at bounding box center [44, 426] width 42 height 22
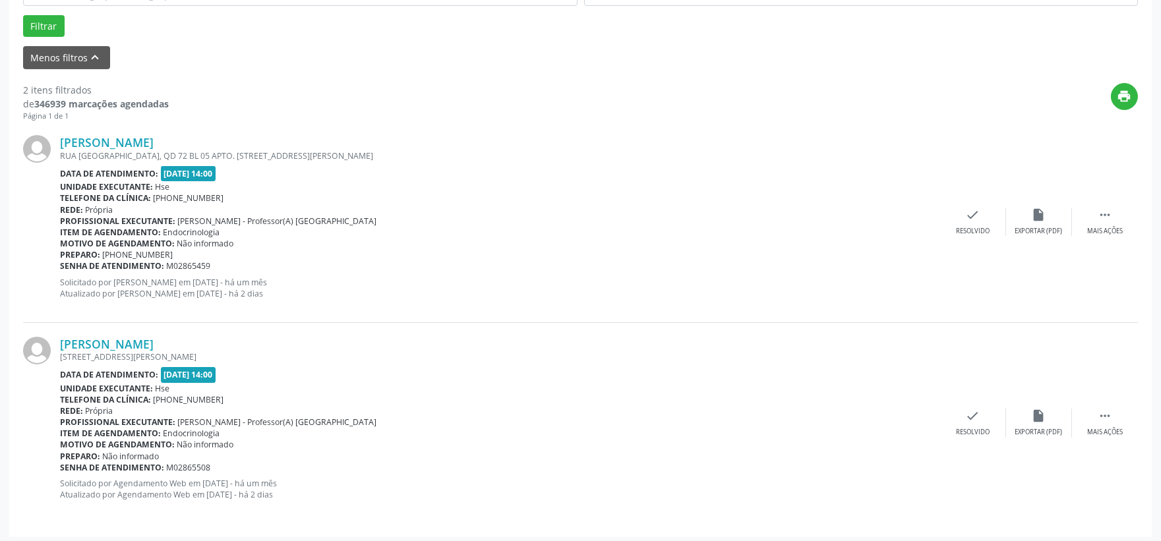
scroll to position [404, 0]
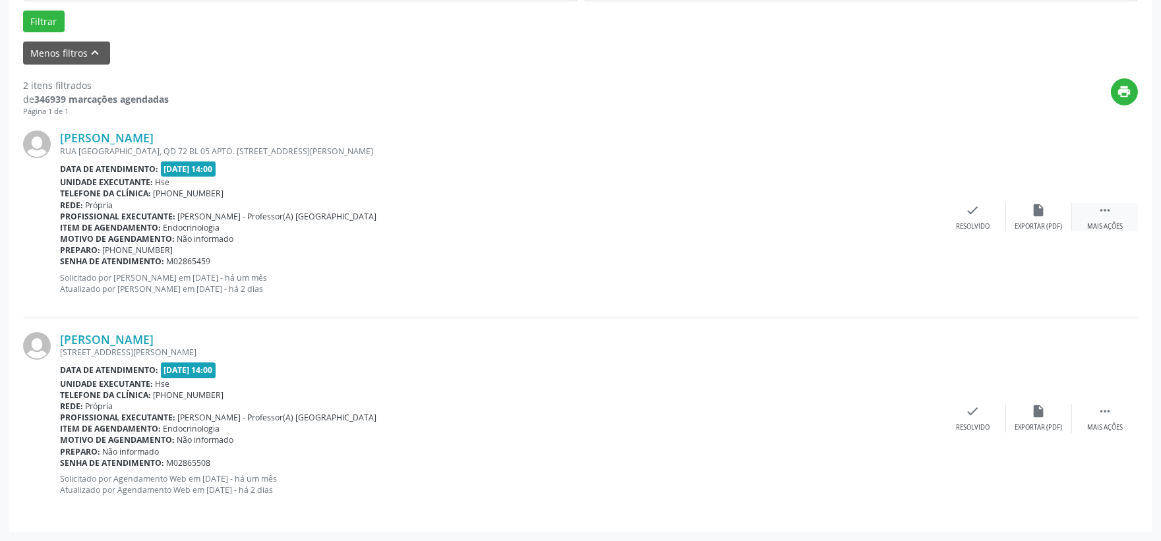
click at [1114, 216] on div " Mais ações" at bounding box center [1105, 217] width 66 height 28
click at [1036, 225] on div "Não compareceu" at bounding box center [1038, 226] width 56 height 9
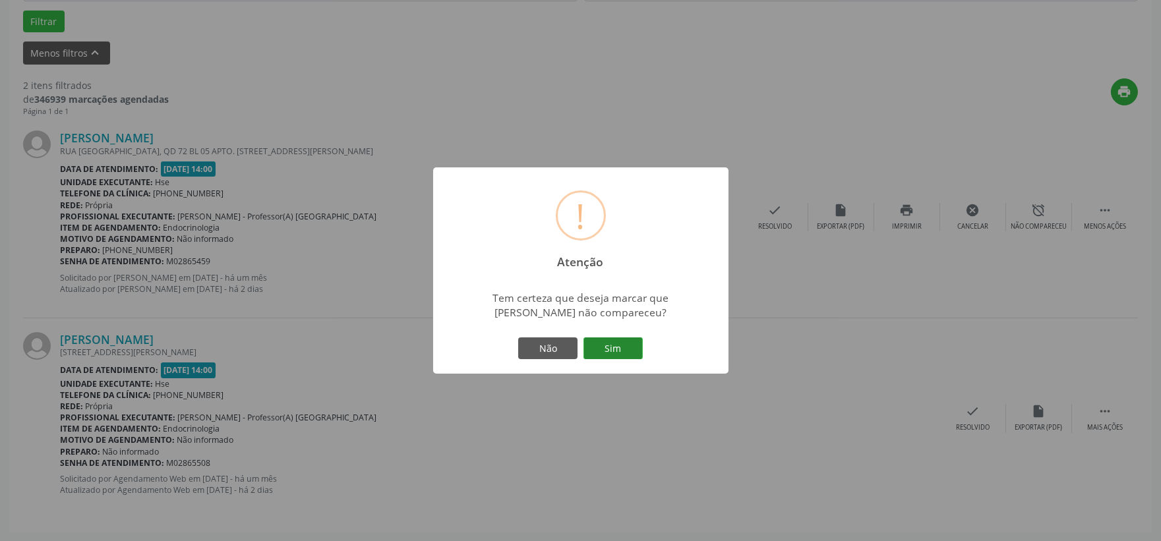
click at [618, 351] on button "Sim" at bounding box center [612, 348] width 59 height 22
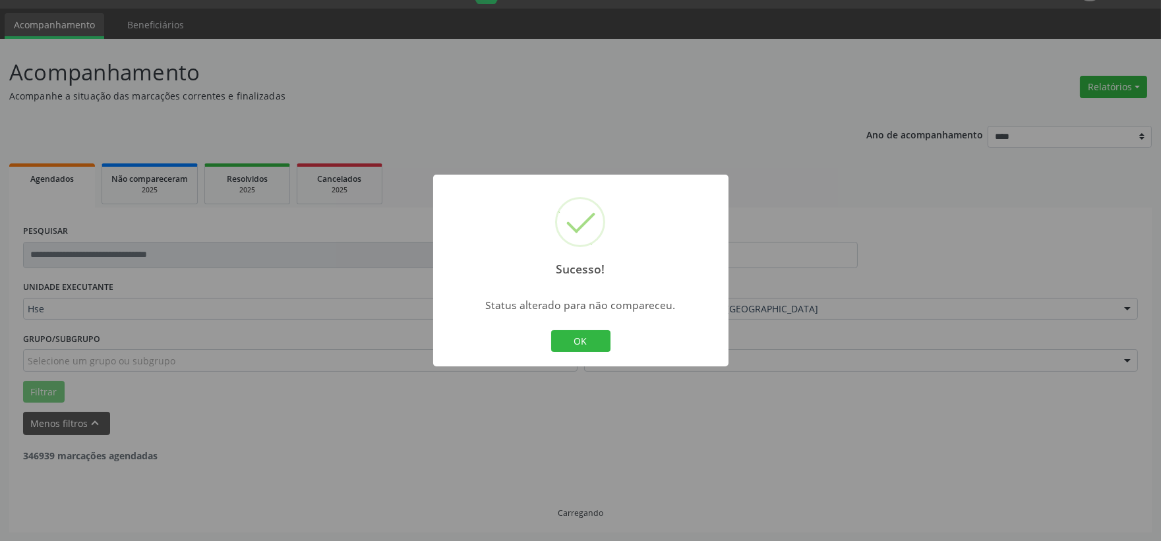
scroll to position [202, 0]
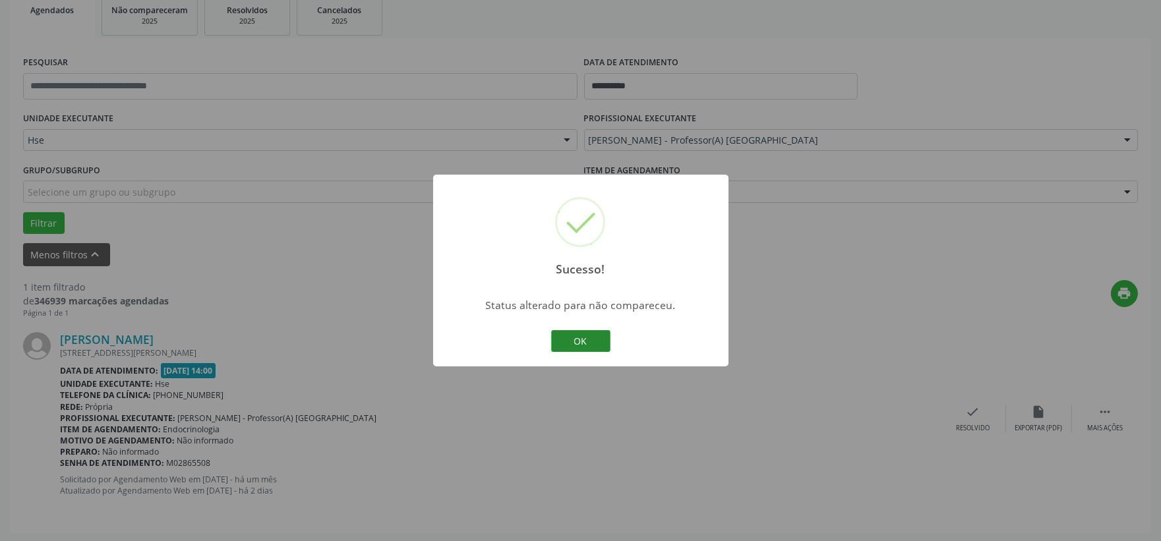
click at [604, 350] on button "OK" at bounding box center [580, 341] width 59 height 22
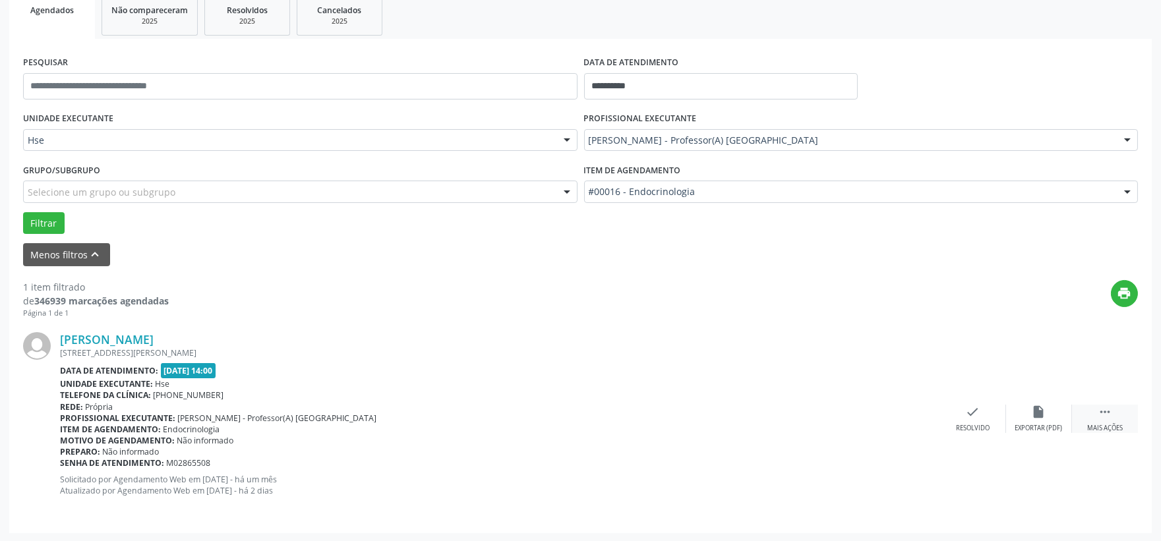
click at [1110, 409] on icon "" at bounding box center [1104, 412] width 15 height 15
click at [1022, 417] on div "alarm_off Não compareceu" at bounding box center [1039, 419] width 66 height 28
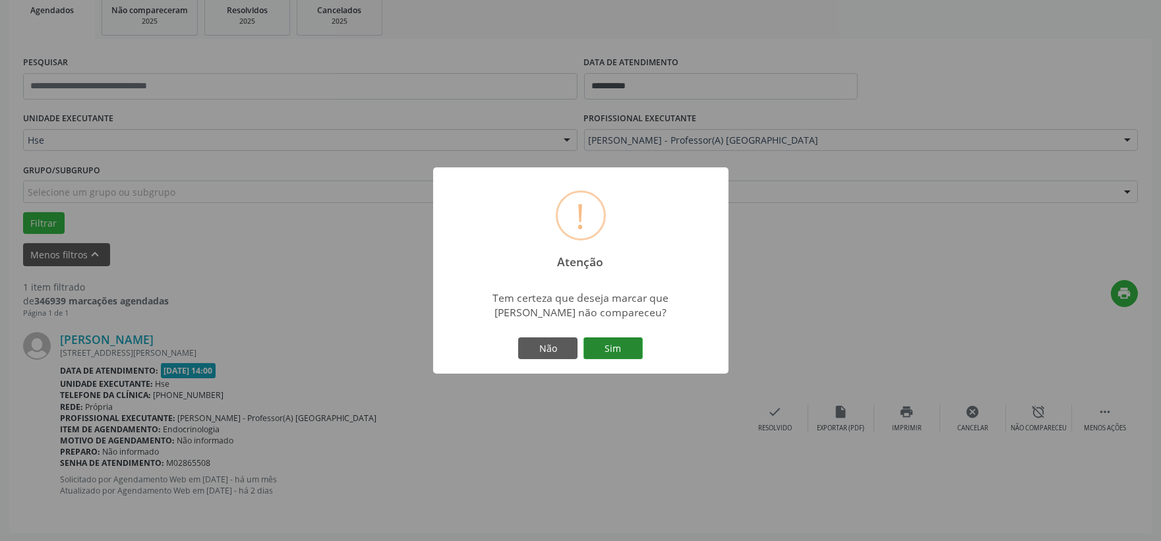
click at [620, 353] on button "Sim" at bounding box center [612, 348] width 59 height 22
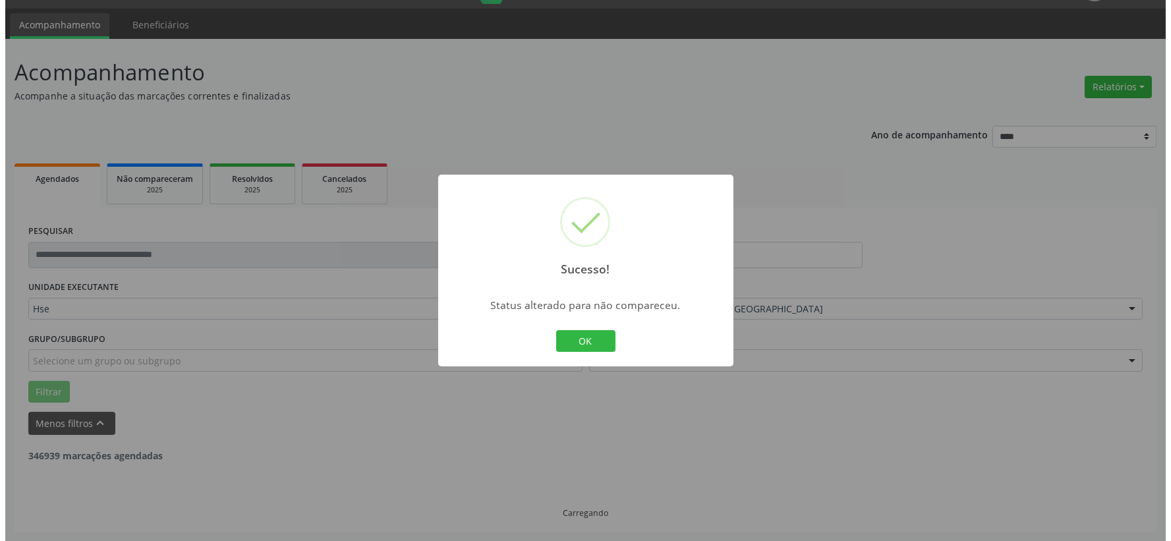
scroll to position [0, 0]
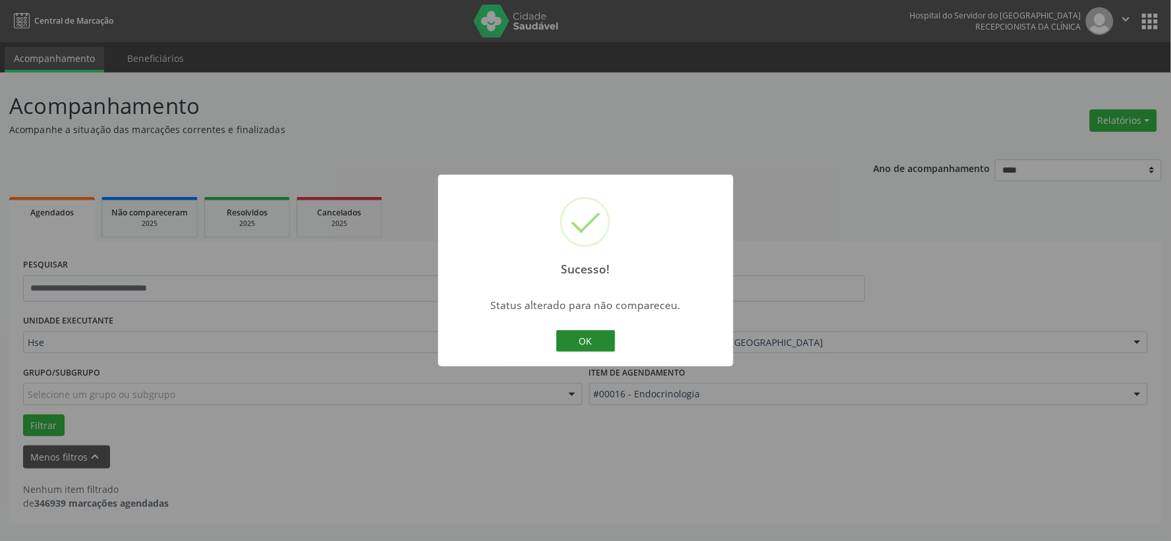
click at [578, 340] on button "OK" at bounding box center [585, 341] width 59 height 22
